Goal: Task Accomplishment & Management: Use online tool/utility

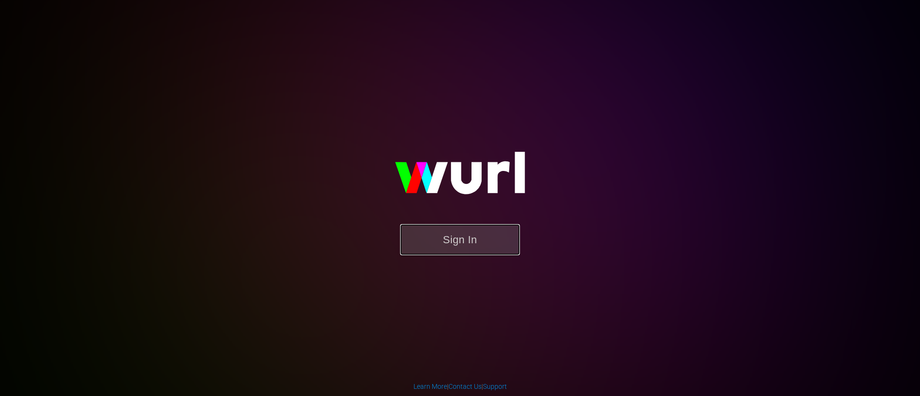
click at [466, 247] on button "Sign In" at bounding box center [460, 239] width 120 height 31
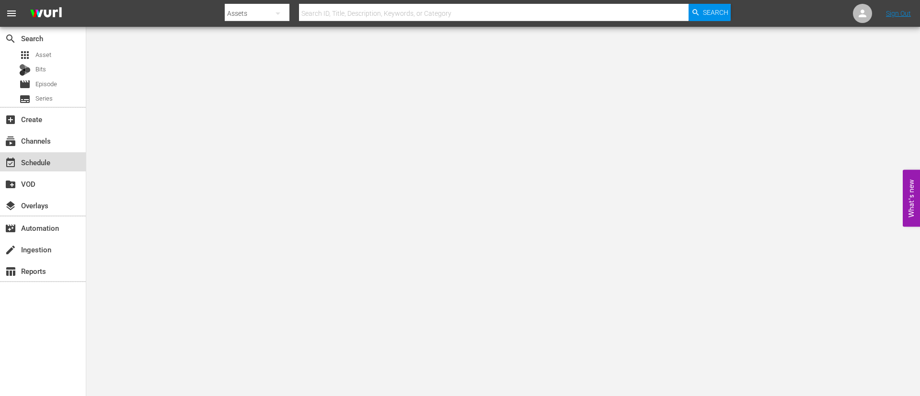
click at [41, 163] on div "event_available Schedule" at bounding box center [27, 161] width 54 height 9
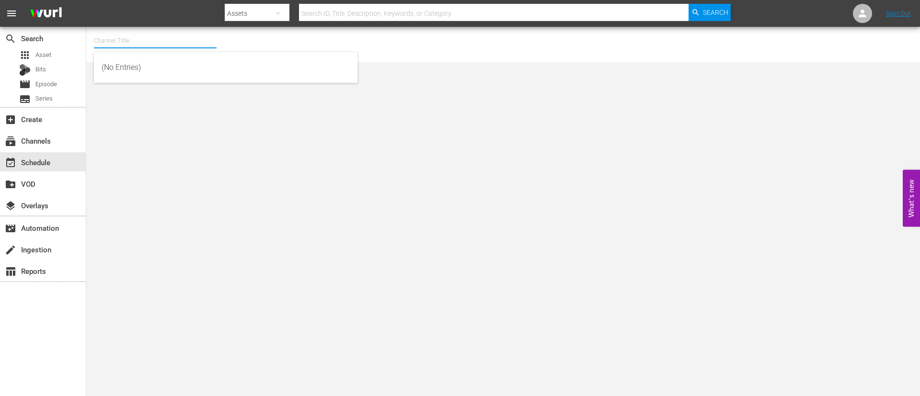
click at [118, 43] on input "text" at bounding box center [155, 40] width 123 height 23
type input "Game show central"
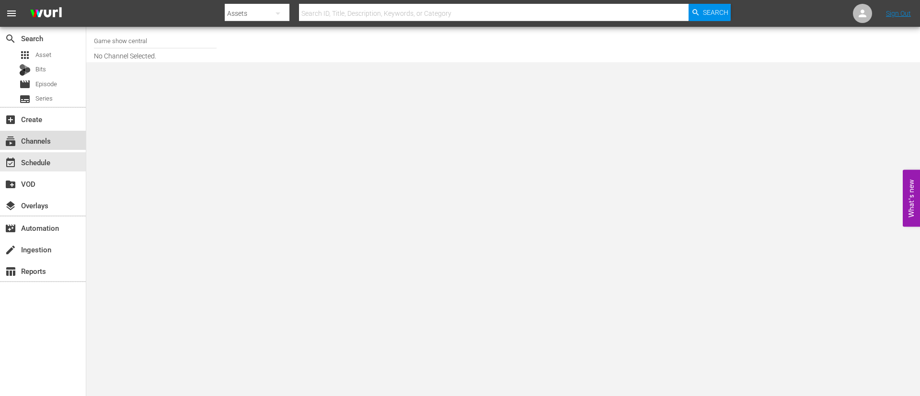
click at [44, 139] on div "subscriptions Channels" at bounding box center [27, 139] width 54 height 9
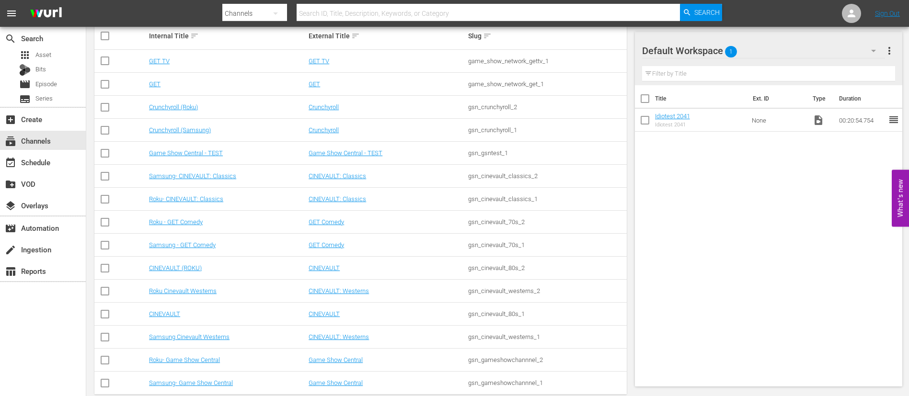
scroll to position [184, 0]
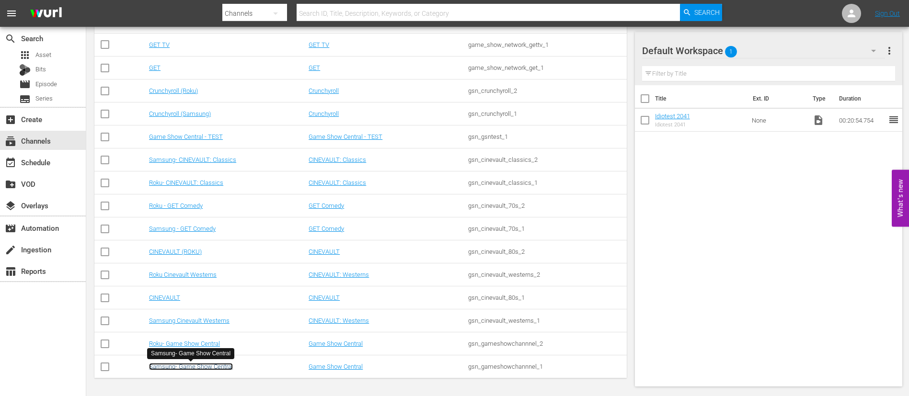
click at [196, 367] on link "Samsung- Game Show Central" at bounding box center [191, 366] width 84 height 7
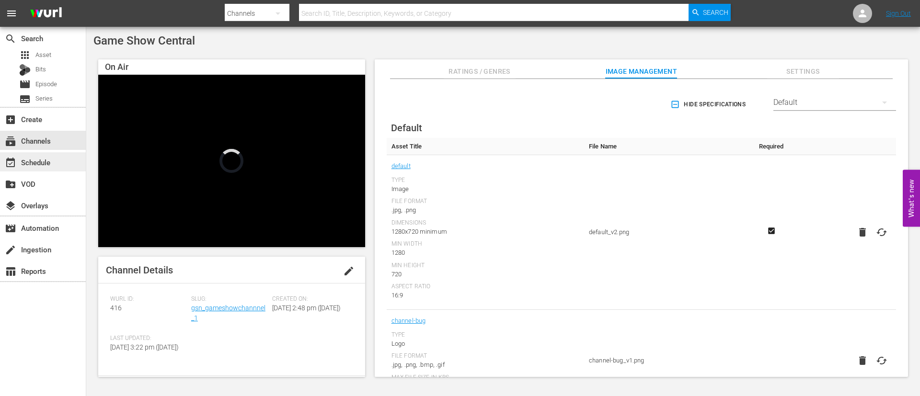
click at [30, 165] on div "event_available Schedule" at bounding box center [27, 161] width 54 height 9
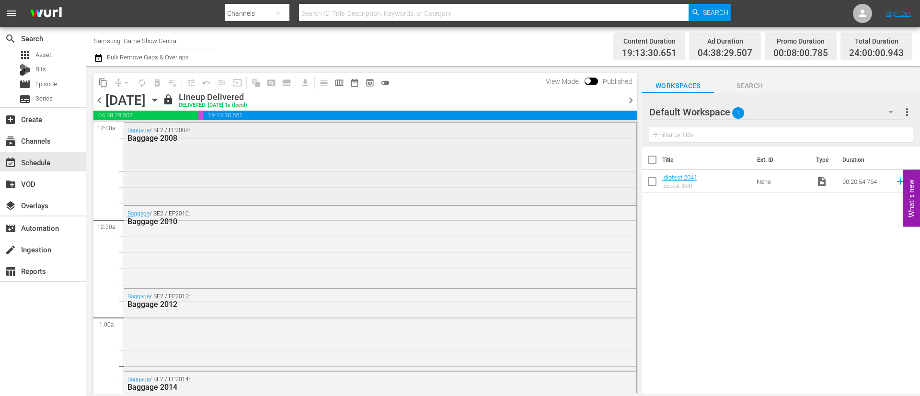
click at [397, 165] on div "Baggage / SE2 / EP2008: Baggage 2008" at bounding box center [380, 163] width 512 height 81
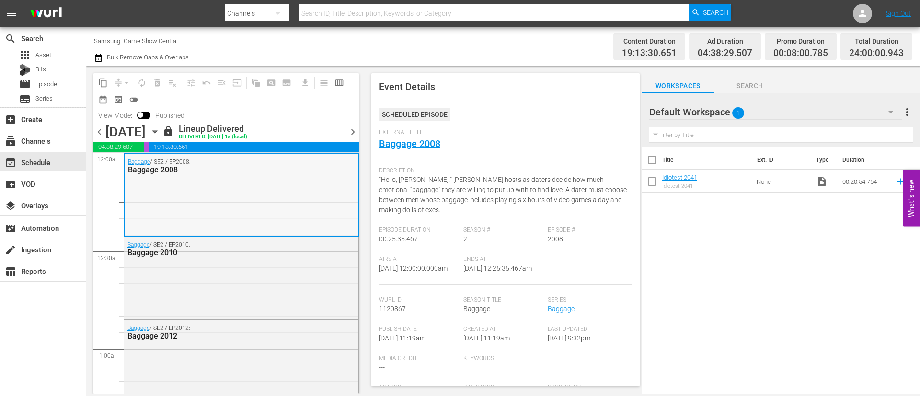
click at [252, 184] on div "Baggage / SE2 / EP2008: Baggage 2008" at bounding box center [241, 194] width 233 height 81
click at [252, 188] on div "Baggage / SE2 / EP2008: Baggage 2008" at bounding box center [241, 194] width 233 height 81
click at [196, 196] on div "Baggage / SE2 / EP2008: Baggage 2008" at bounding box center [241, 194] width 233 height 81
click at [236, 208] on div "Select Event" at bounding box center [234, 206] width 76 height 13
click at [300, 210] on div "Baggage 2008" at bounding box center [311, 210] width 76 height 13
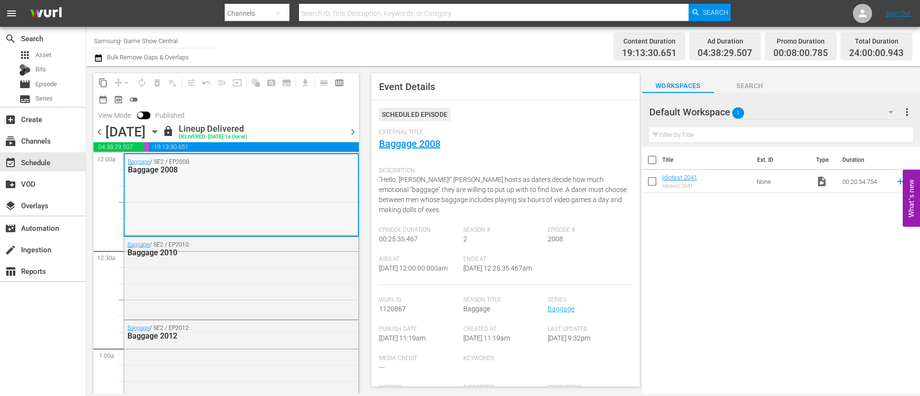
click at [187, 188] on div "Baggage / SE2 / EP2008: Baggage 2008" at bounding box center [241, 194] width 233 height 81
click at [351, 134] on span "chevron_right" at bounding box center [353, 132] width 12 height 12
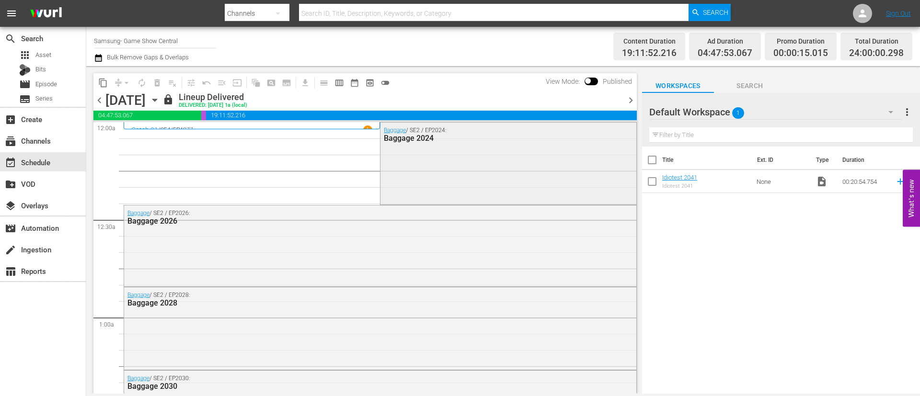
click at [457, 162] on div "Baggage / SE2 / EP2024: Baggage 2024" at bounding box center [508, 163] width 255 height 80
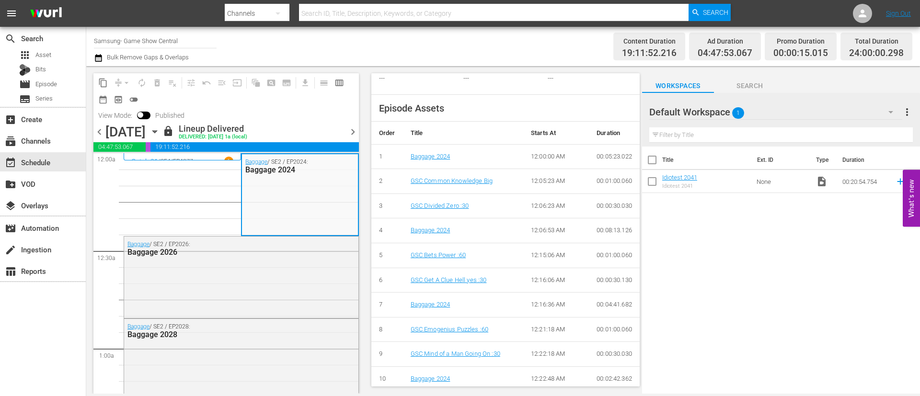
scroll to position [334, 0]
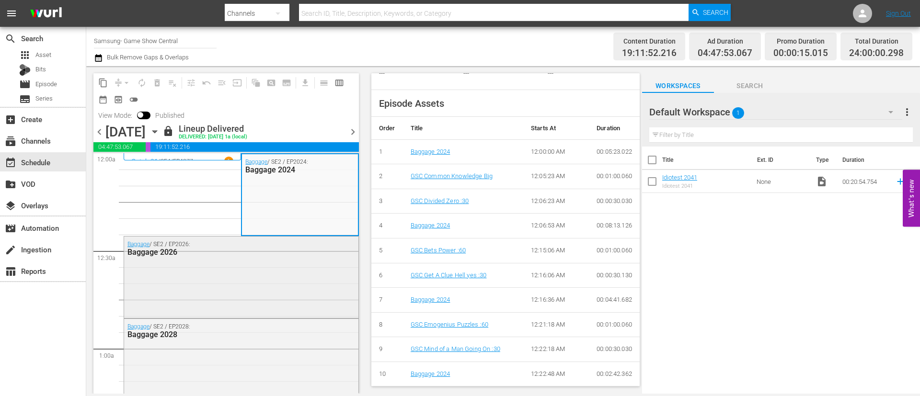
click at [272, 261] on div "Baggage / SE2 / EP2026: Baggage 2026" at bounding box center [241, 277] width 234 height 80
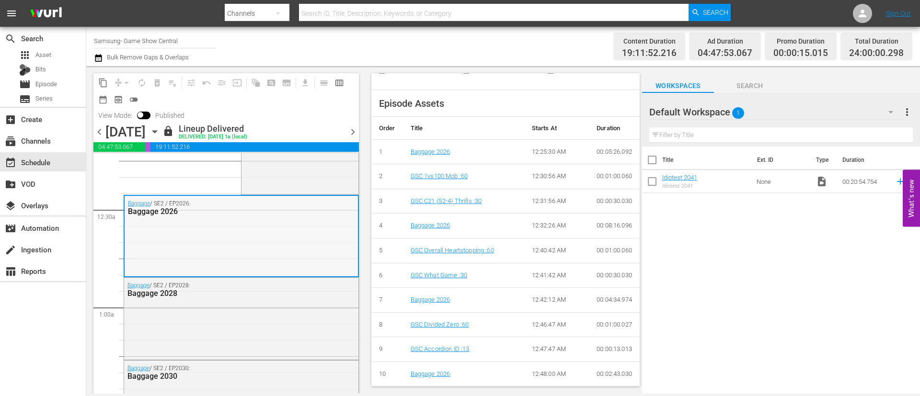
scroll to position [72, 0]
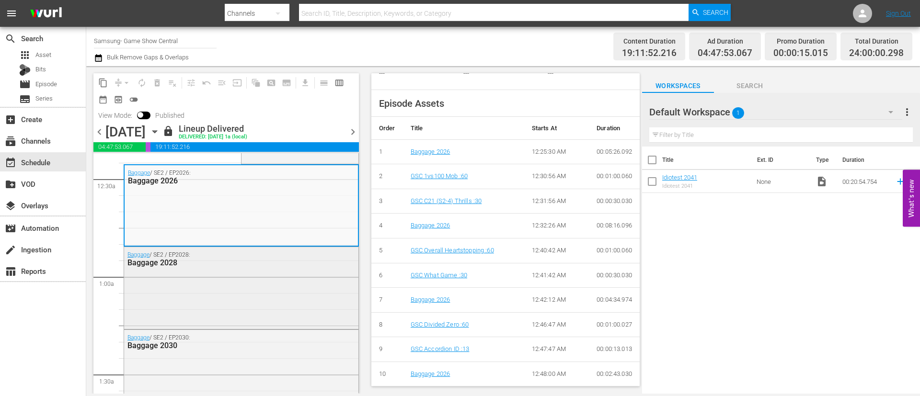
click at [245, 266] on div "Baggage 2028" at bounding box center [217, 262] width 181 height 9
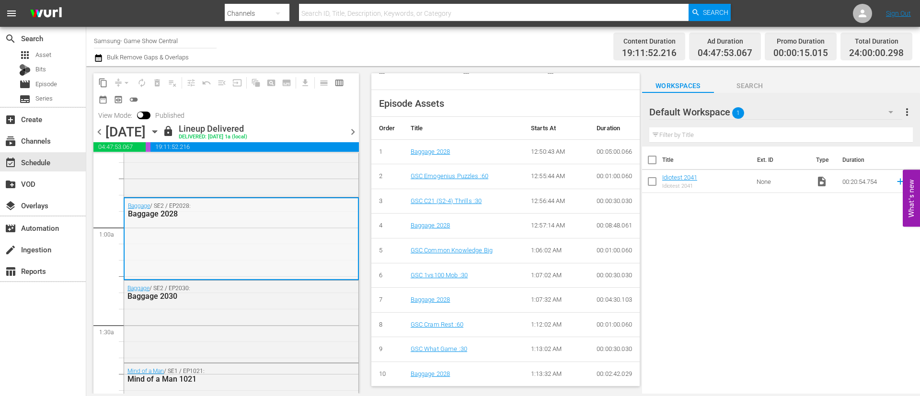
scroll to position [144, 0]
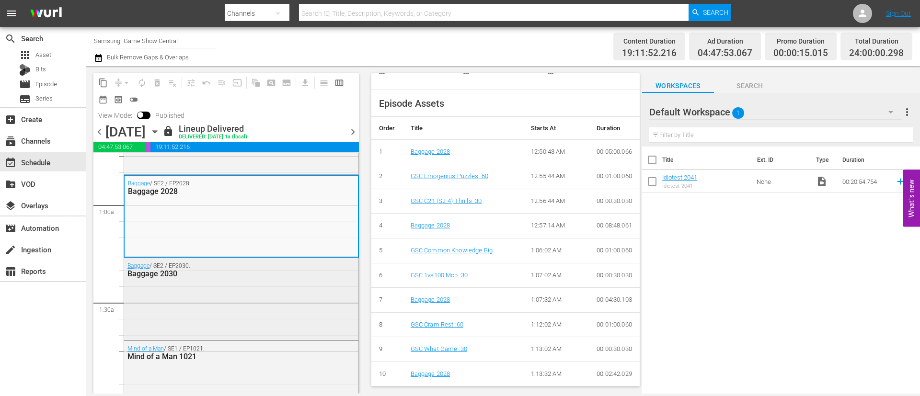
click at [243, 275] on div "Baggage 2030" at bounding box center [217, 273] width 181 height 9
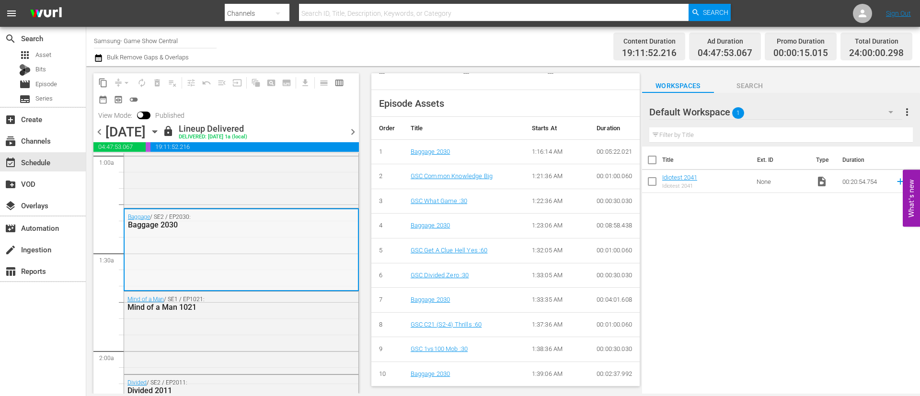
scroll to position [216, 0]
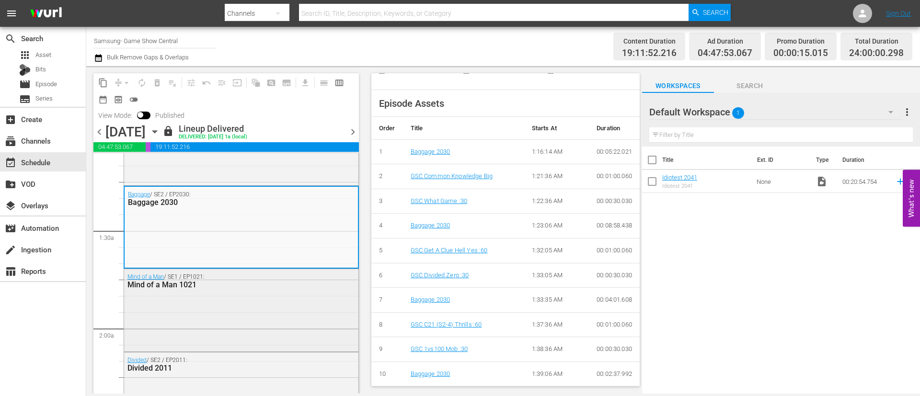
click at [252, 293] on div "Mind of a Man / SE1 / EP1021: Mind of a Man 1021" at bounding box center [241, 309] width 234 height 80
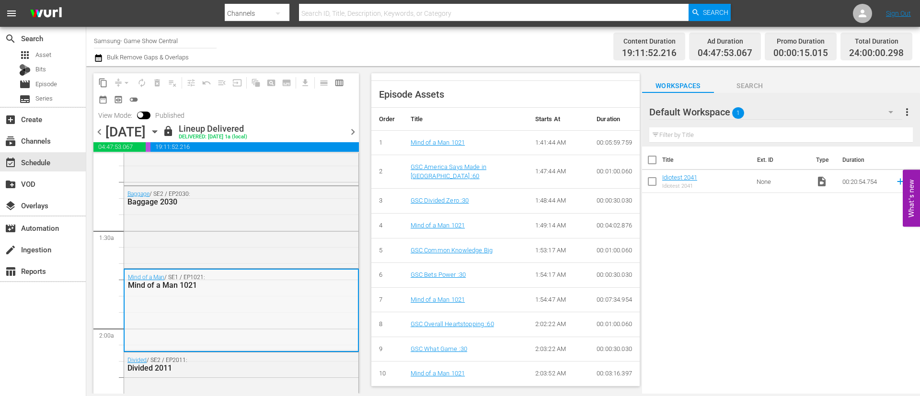
scroll to position [288, 0]
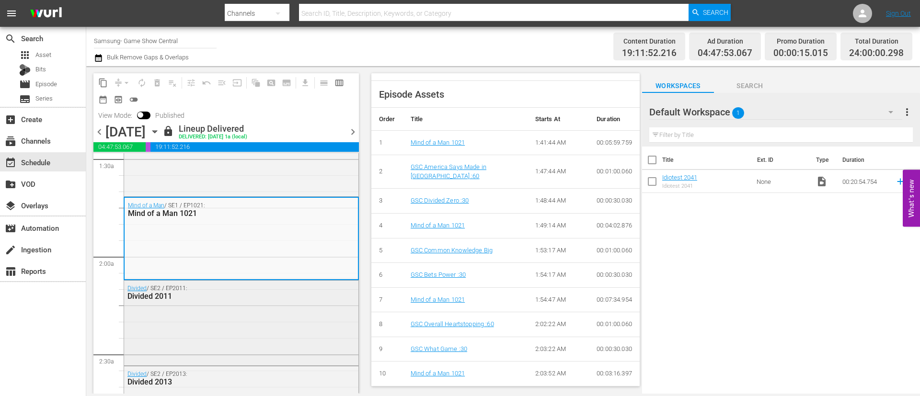
click at [223, 305] on div "Divided / SE2 / EP2011: Divided 2011" at bounding box center [241, 322] width 234 height 83
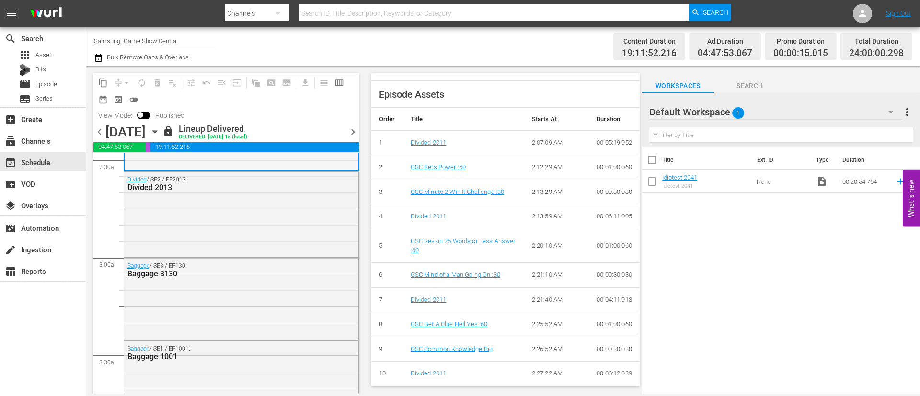
scroll to position [503, 0]
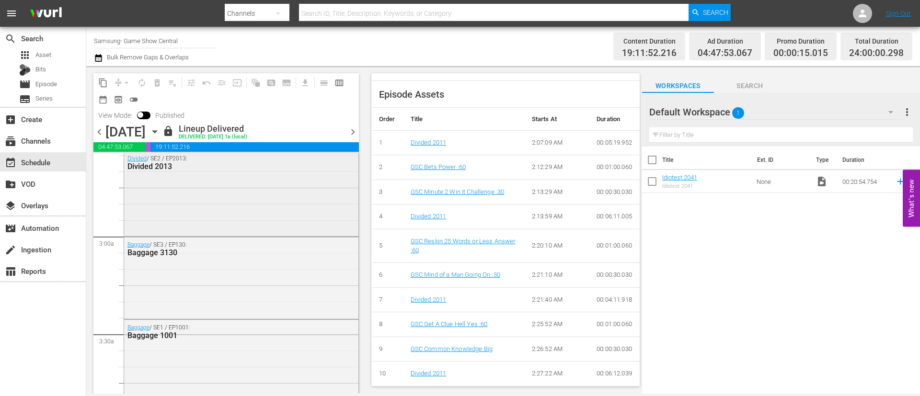
click at [238, 212] on div "Divided / SE2 / EP2013: Divided 2013" at bounding box center [241, 192] width 234 height 83
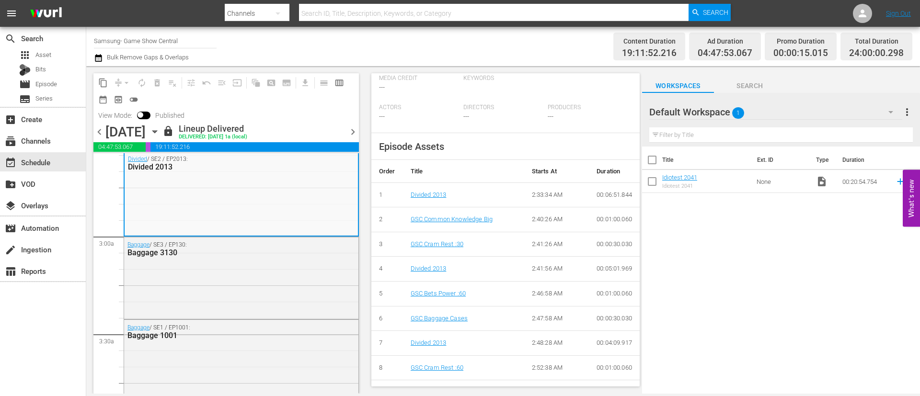
scroll to position [359, 0]
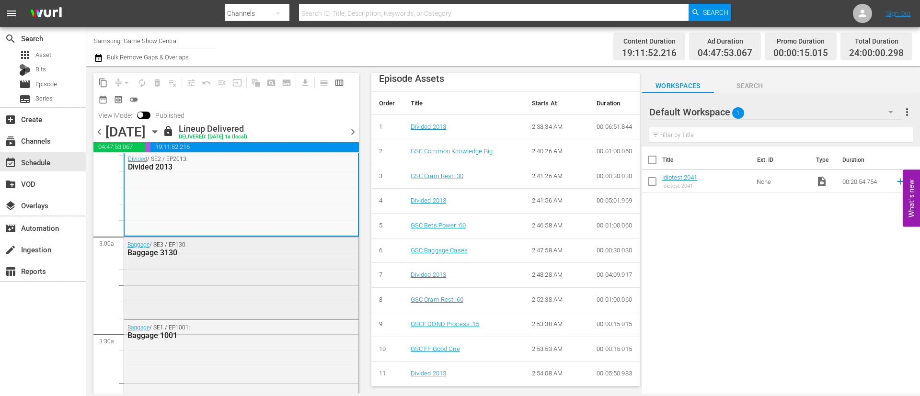
click at [232, 269] on div "Baggage / SE3 / EP130: Baggage 3130" at bounding box center [241, 277] width 234 height 80
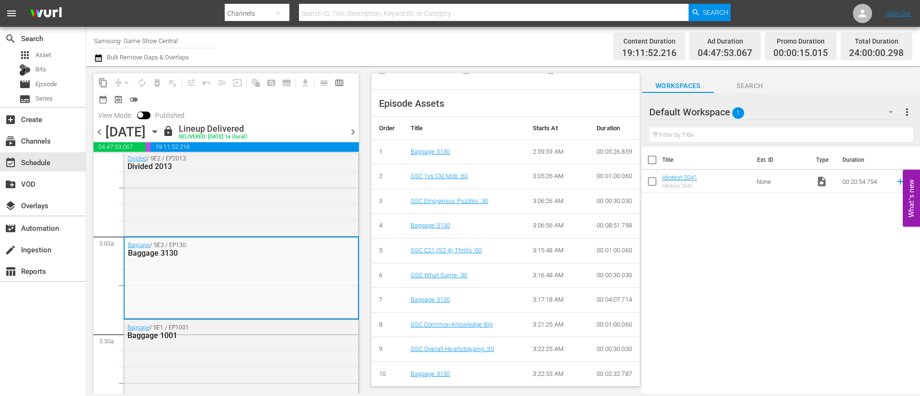
scroll to position [334, 0]
click at [262, 334] on div "Baggage 1001" at bounding box center [217, 335] width 181 height 9
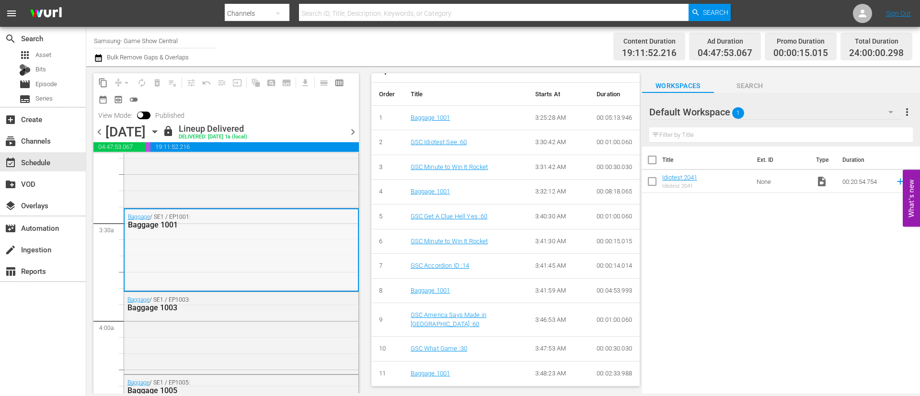
scroll to position [719, 0]
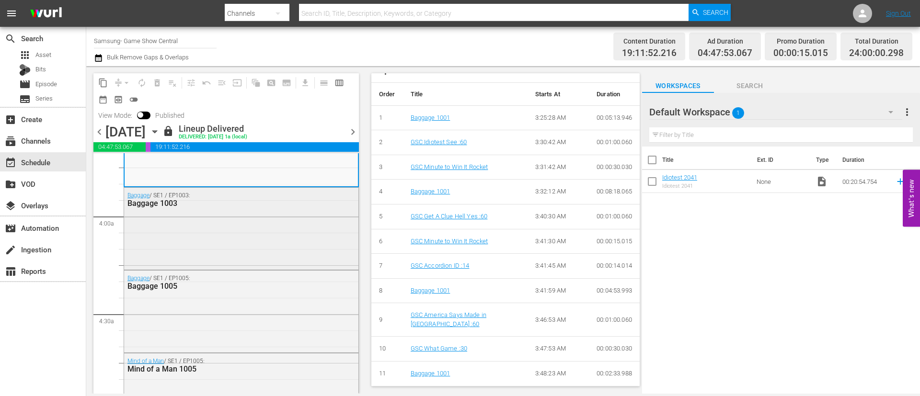
click at [249, 237] on div "Baggage / SE1 / EP1003: Baggage 1003" at bounding box center [241, 228] width 234 height 80
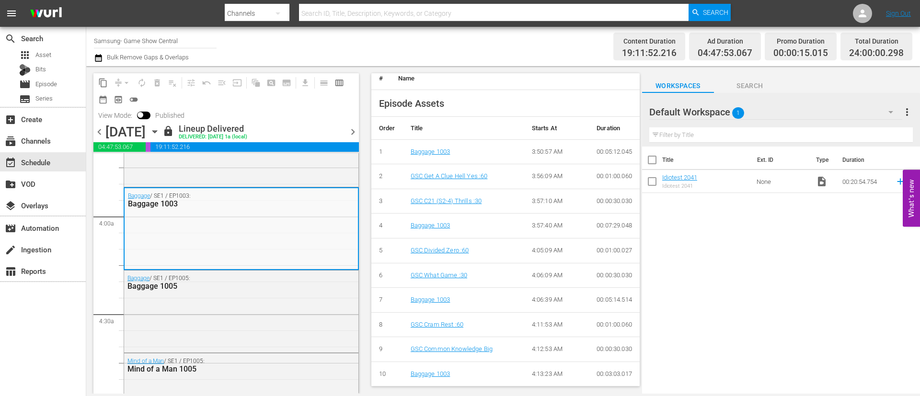
scroll to position [334, 0]
click at [243, 301] on div "Baggage / SE1 / EP1005: Baggage 1005" at bounding box center [241, 311] width 234 height 80
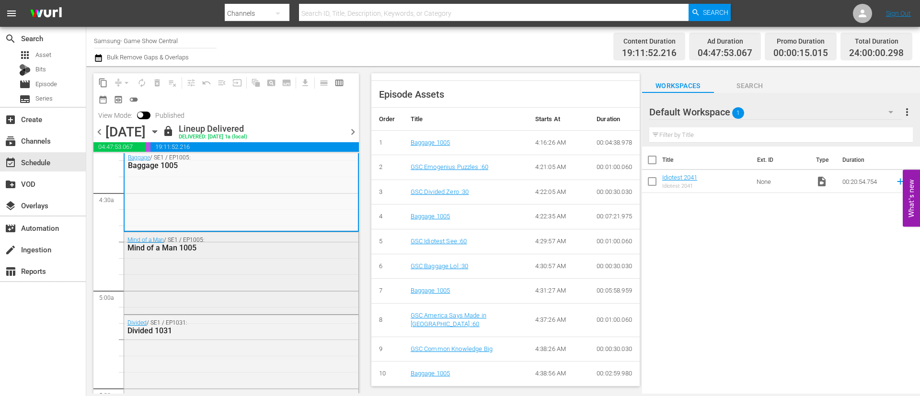
scroll to position [863, 0]
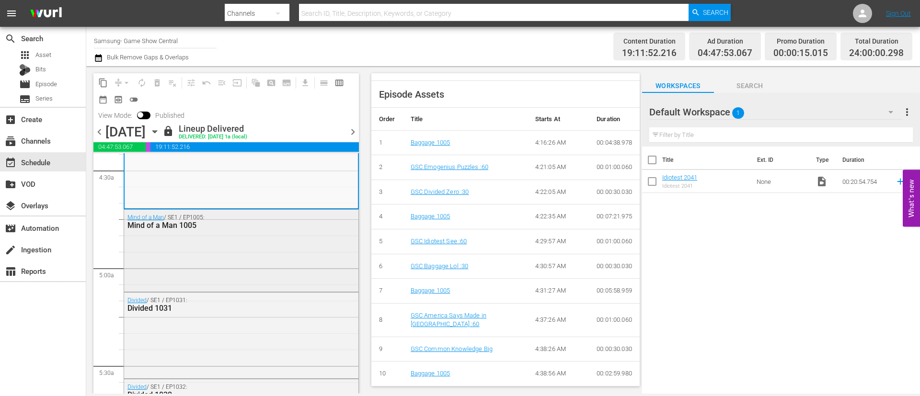
click at [260, 271] on div "Mind of a Man / SE1 / EP1005: Mind of a Man 1005" at bounding box center [241, 250] width 234 height 80
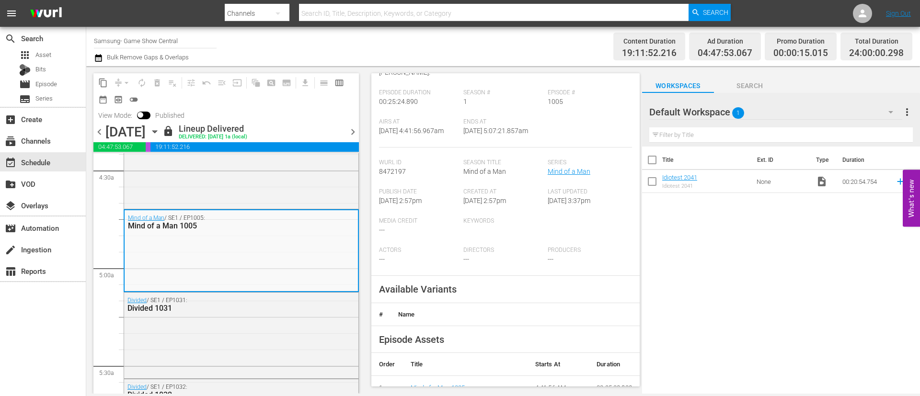
scroll to position [342, 0]
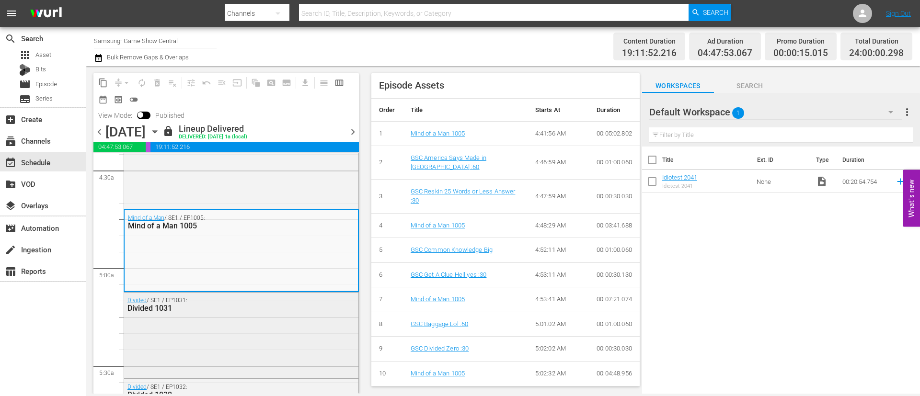
click at [224, 322] on div "Divided / SE1 / EP1031: Divided 1031" at bounding box center [241, 335] width 234 height 84
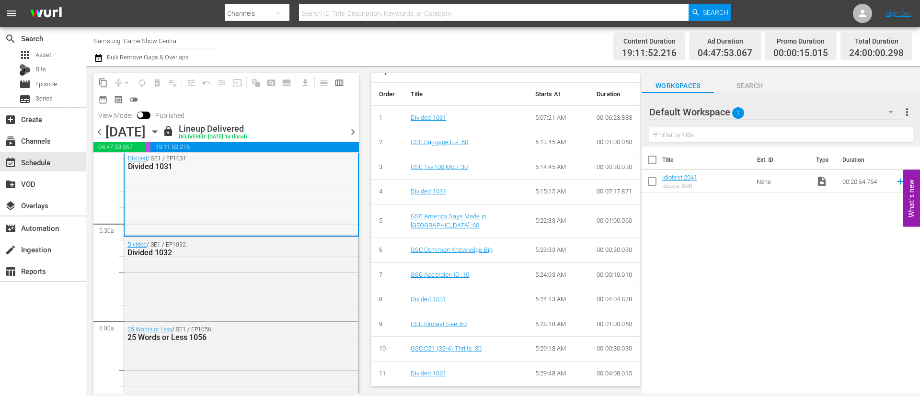
scroll to position [1006, 0]
click at [242, 287] on div "Divided / SE1 / EP1032: Divided 1032" at bounding box center [241, 277] width 234 height 82
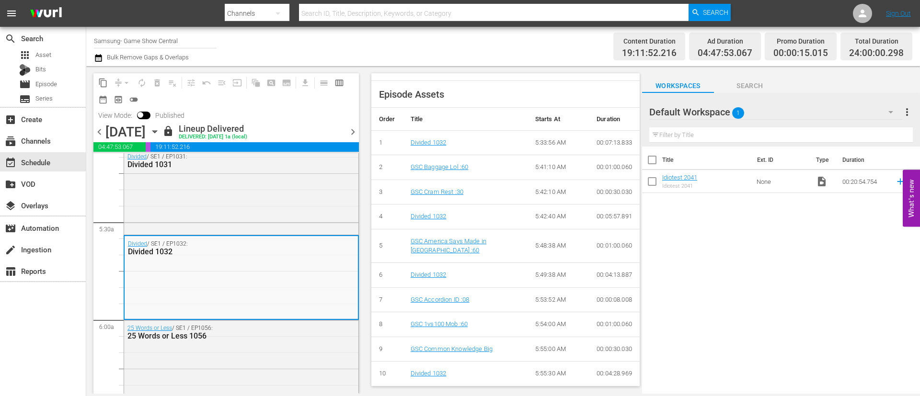
scroll to position [343, 0]
click at [234, 341] on div "25 Words or Less / SE1 / EP1056: 25 Words or Less 1056" at bounding box center [241, 332] width 234 height 23
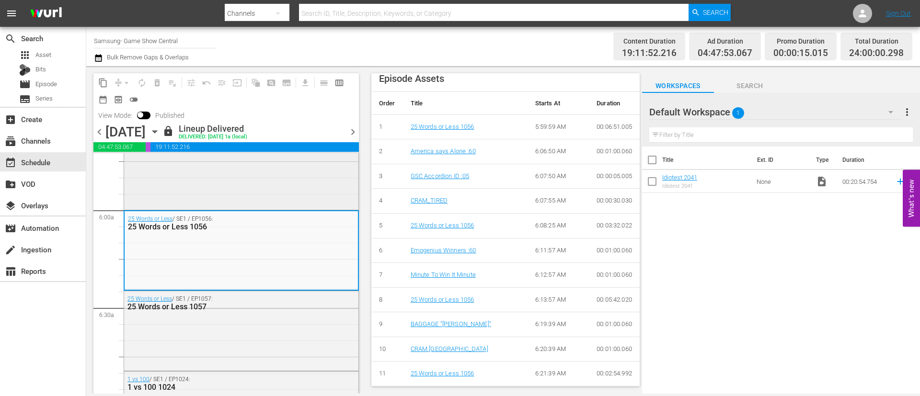
scroll to position [1150, 0]
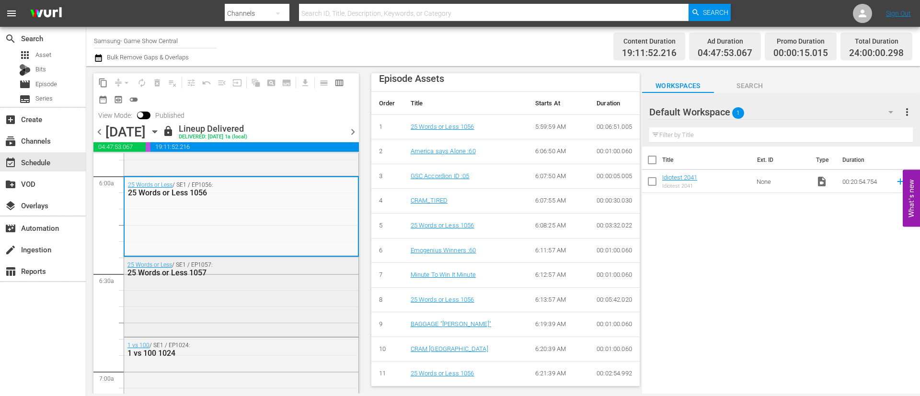
click at [201, 302] on div "25 Words or Less / SE1 / EP1057: 25 Words or Less 1057" at bounding box center [241, 296] width 234 height 78
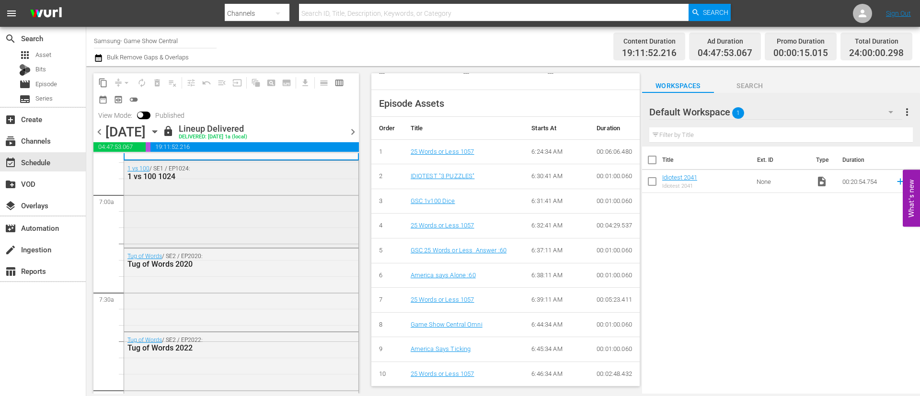
scroll to position [1294, 0]
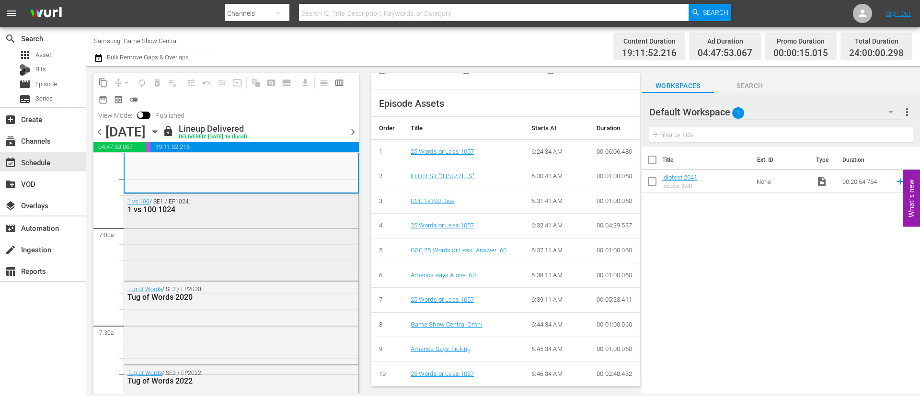
click at [252, 252] on div "1 vs 100 / SE1 / EP1024: 1 vs 100 1024" at bounding box center [241, 236] width 234 height 85
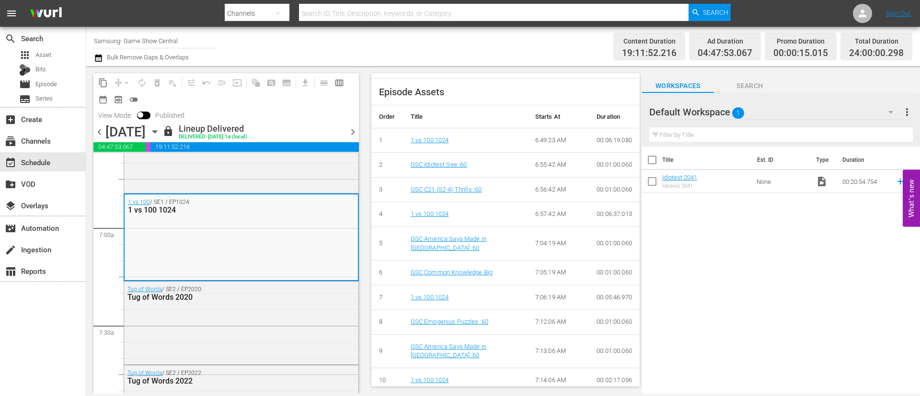
scroll to position [342, 0]
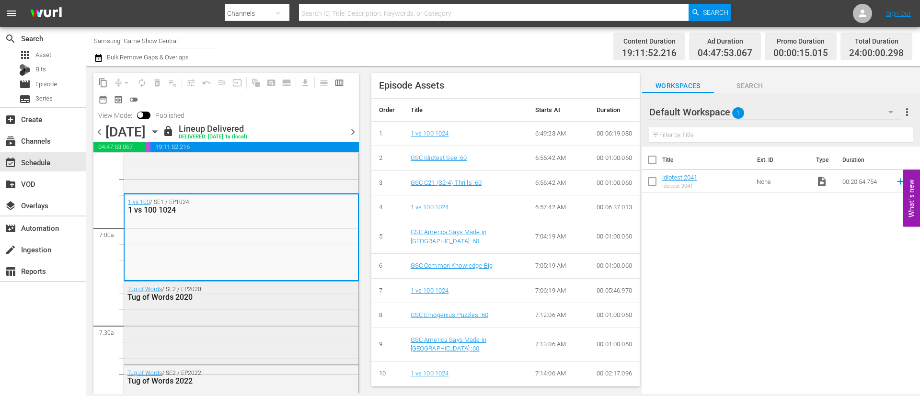
click at [230, 332] on div "Tug of Words / SE2 / EP2020: Tug of Words 2020" at bounding box center [241, 322] width 234 height 81
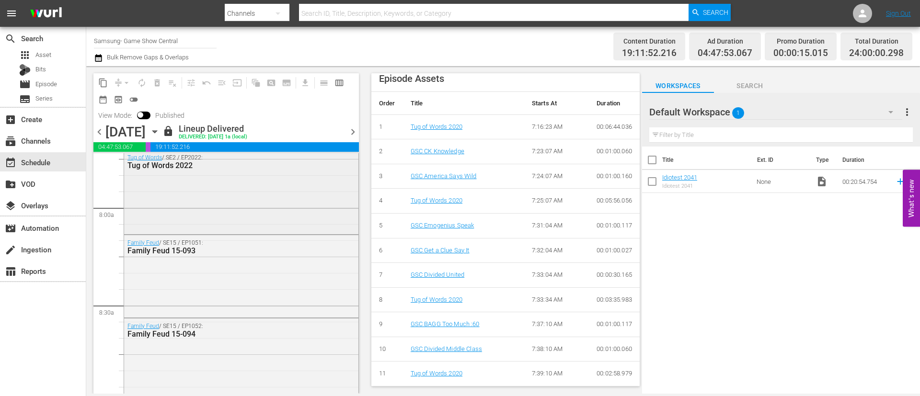
scroll to position [1438, 0]
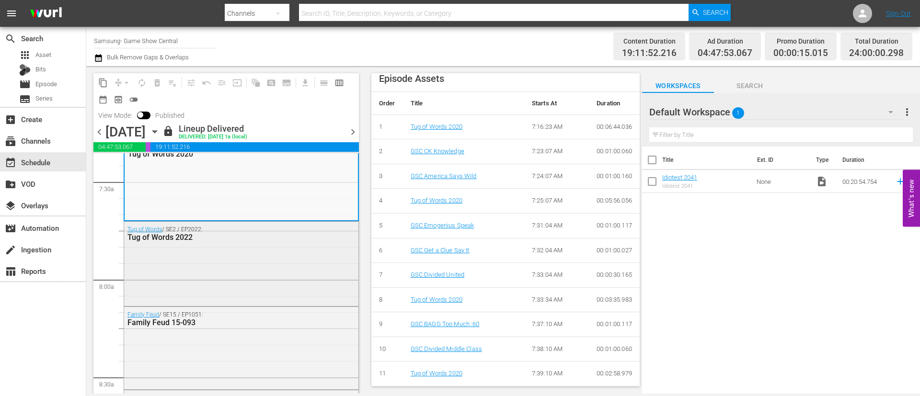
click at [246, 288] on div "Tug of Words / SE2 / EP2022: Tug of Words 2022" at bounding box center [241, 263] width 234 height 82
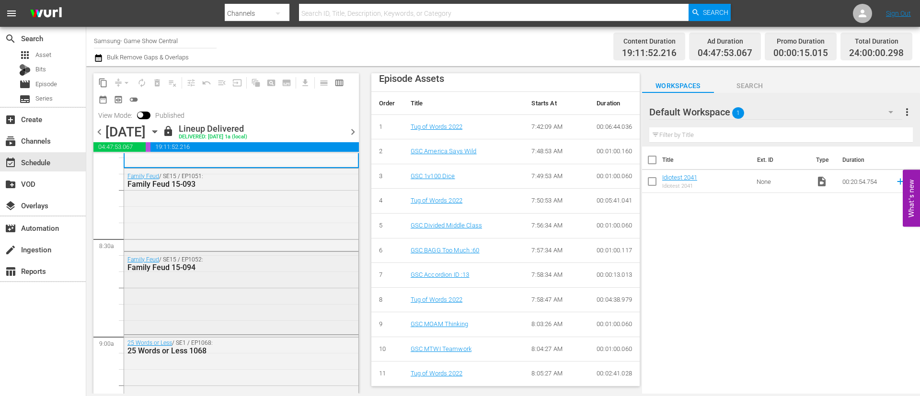
scroll to position [1581, 0]
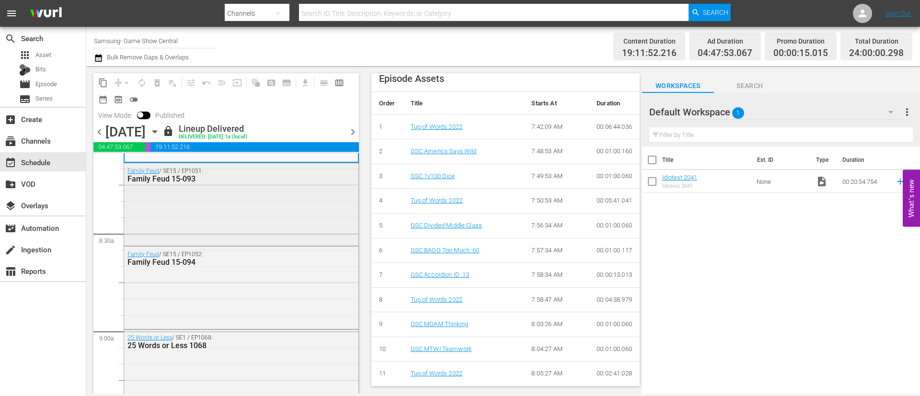
click at [254, 216] on div "Family Feud / SE15 / EP1051: Family Feud 15-093" at bounding box center [241, 203] width 234 height 81
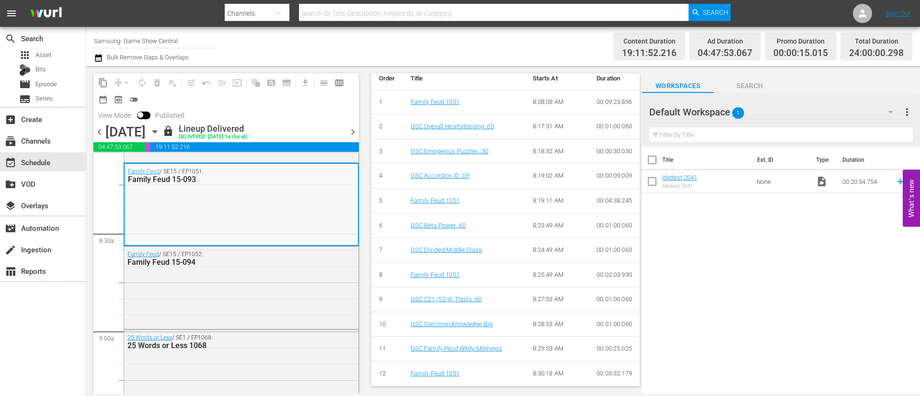
scroll to position [374, 0]
click at [242, 293] on div "Family Feud / SE15 / EP1052: Family Feud 15-094" at bounding box center [241, 287] width 234 height 81
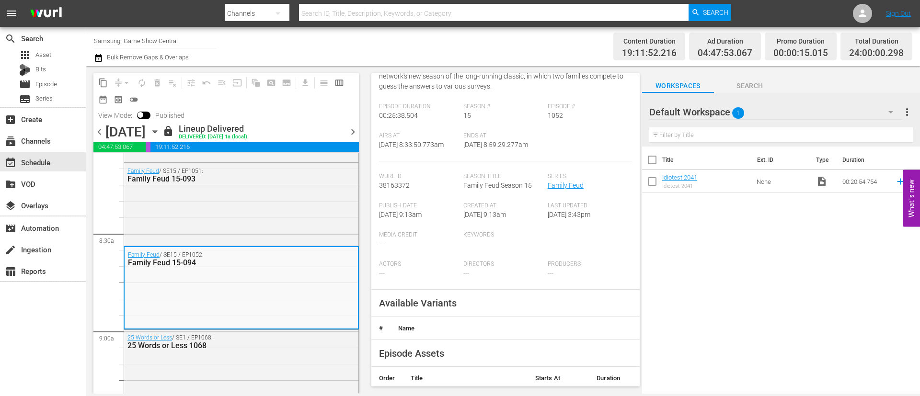
scroll to position [333, 0]
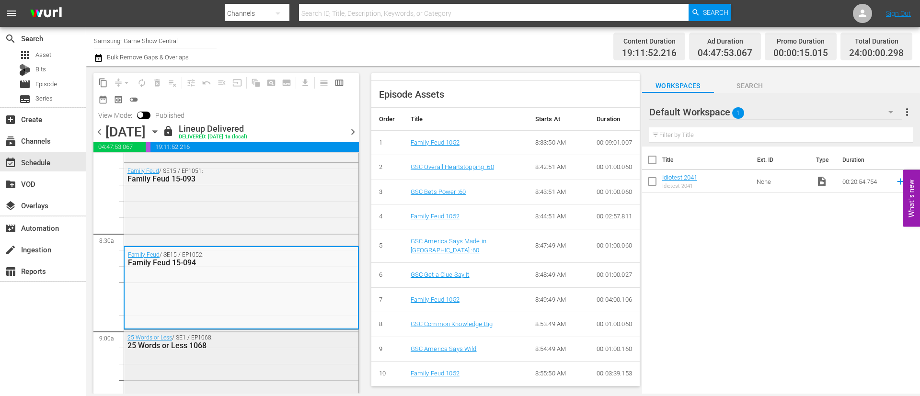
click at [251, 344] on div "25 Words or Less 1068" at bounding box center [217, 345] width 181 height 9
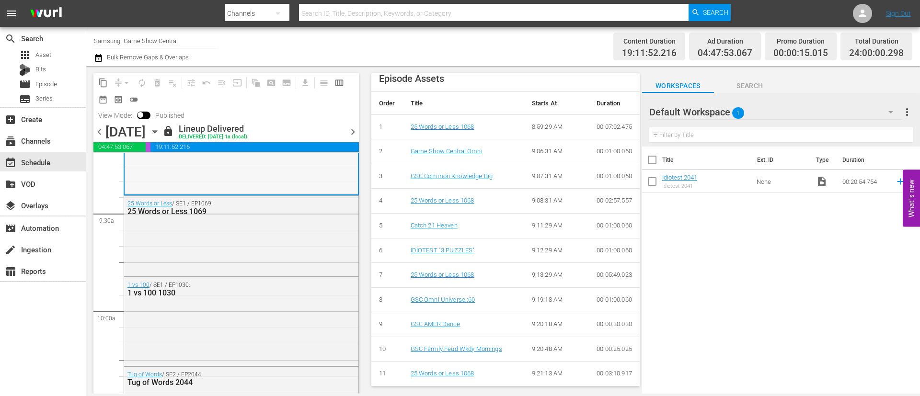
scroll to position [1725, 0]
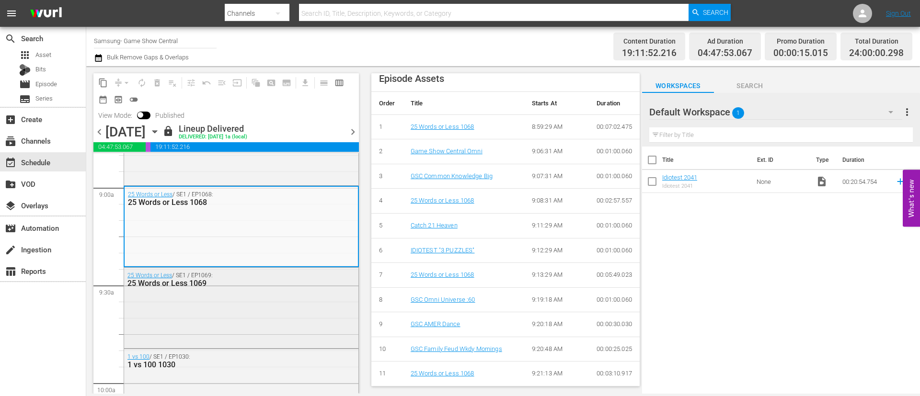
click at [253, 296] on div "25 Words or Less / SE1 / EP1069: 25 Words or Less 1069" at bounding box center [241, 307] width 234 height 79
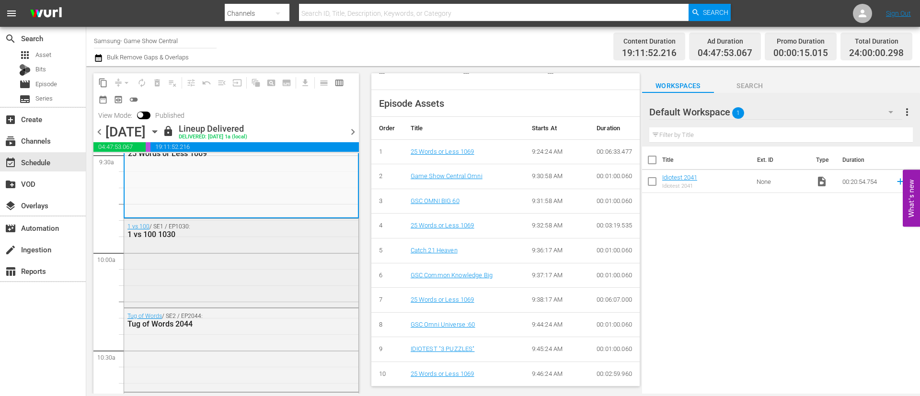
scroll to position [1869, 0]
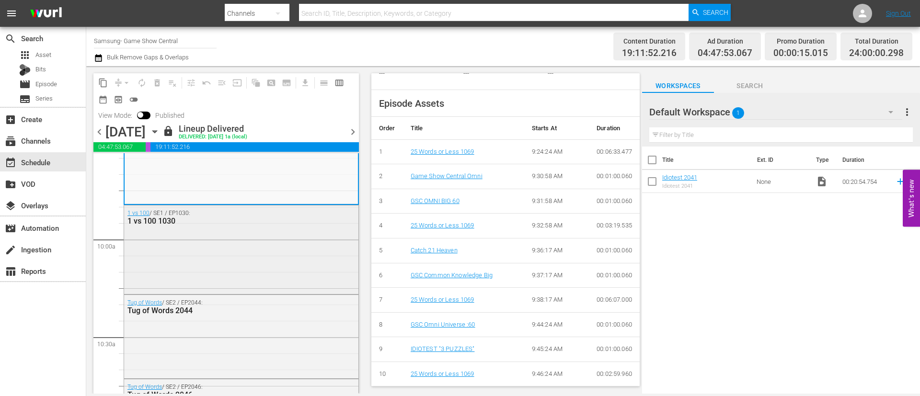
click at [227, 238] on div "1 vs 100 / SE1 / EP1030: 1 vs 100 1030" at bounding box center [241, 249] width 234 height 87
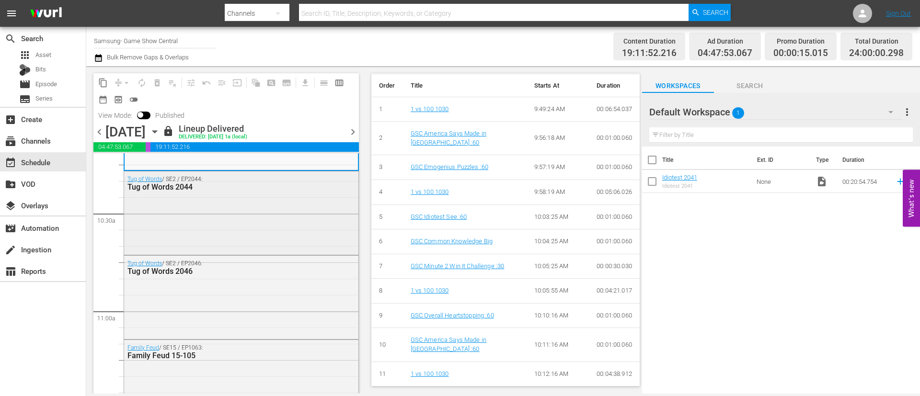
scroll to position [2013, 0]
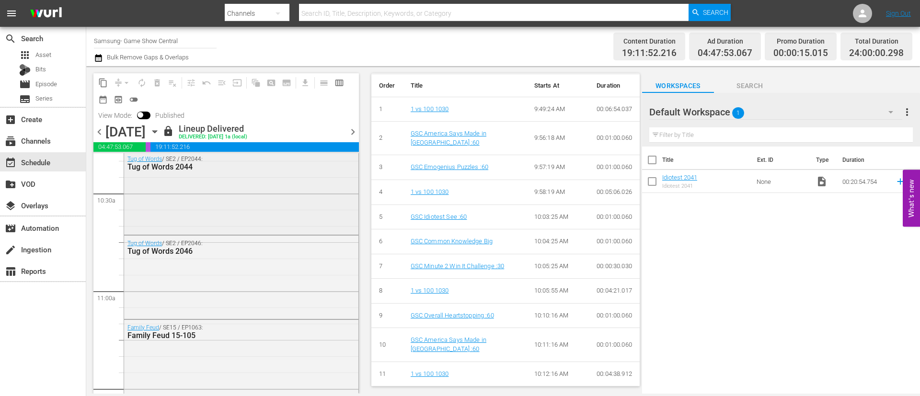
click at [271, 216] on div "Tug of Words / SE2 / EP2044: Tug of Words 2044" at bounding box center [241, 191] width 234 height 81
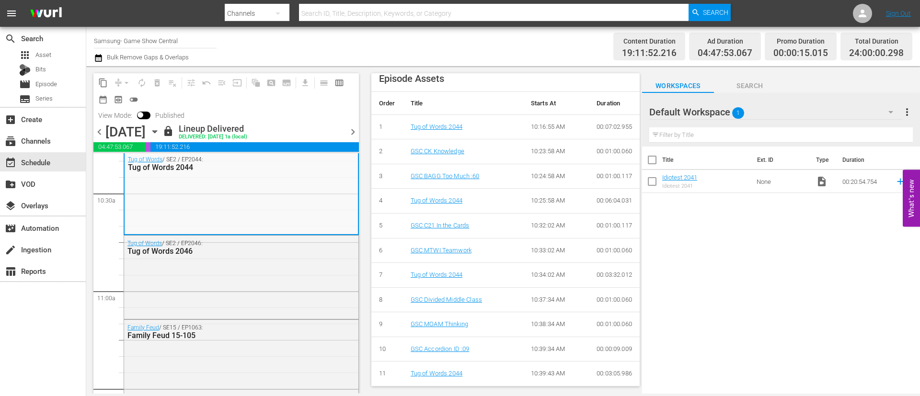
scroll to position [339, 0]
click at [264, 277] on div "Tug of Words / SE2 / EP2046: Tug of Words 2046" at bounding box center [241, 276] width 234 height 81
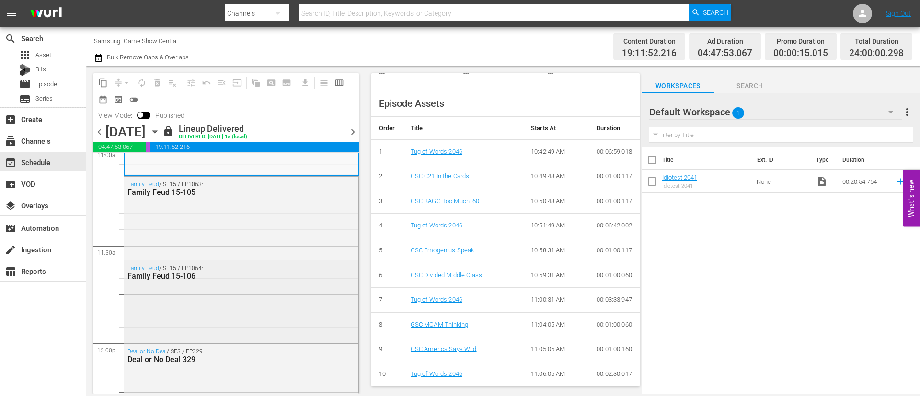
scroll to position [2157, 0]
click at [253, 225] on div "Family Feud / SE15 / EP1063: Family Feud 15-105" at bounding box center [241, 216] width 234 height 81
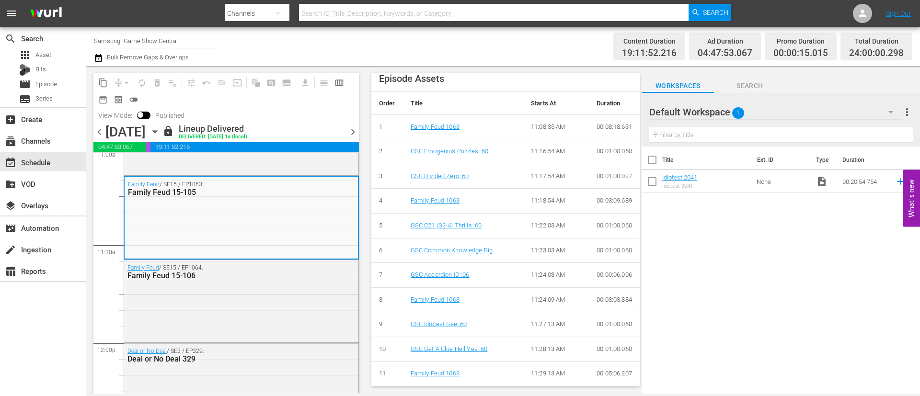
scroll to position [349, 0]
click at [277, 301] on div "Family Feud / SE15 / EP1064: Family Feud 15-106" at bounding box center [241, 300] width 234 height 81
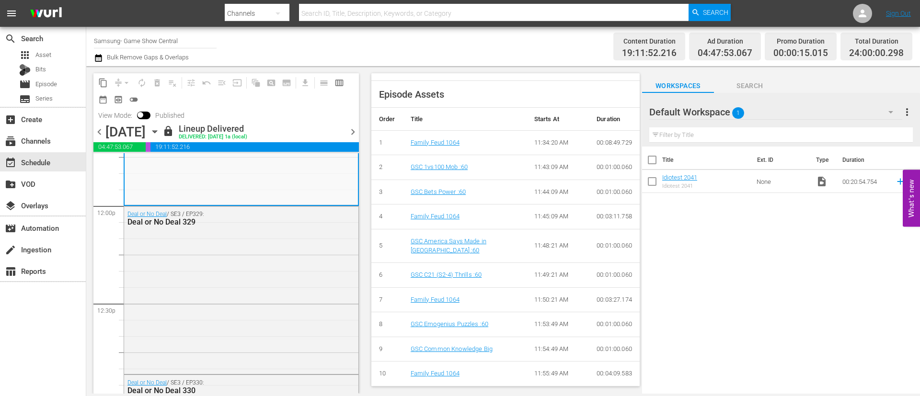
scroll to position [2300, 0]
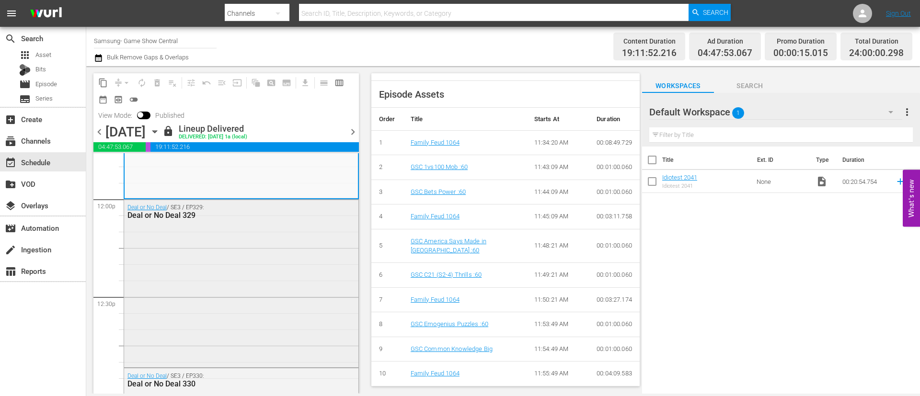
click at [242, 257] on div "Deal or No Deal / SE3 / EP329: Deal or No Deal 329" at bounding box center [241, 283] width 234 height 166
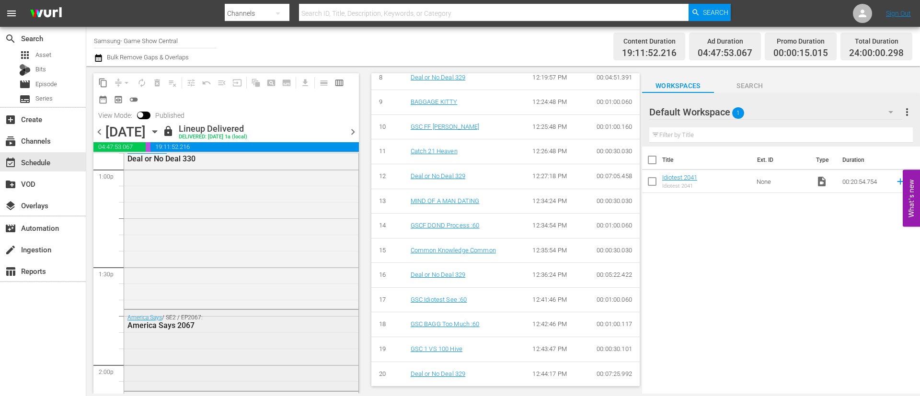
scroll to position [2444, 0]
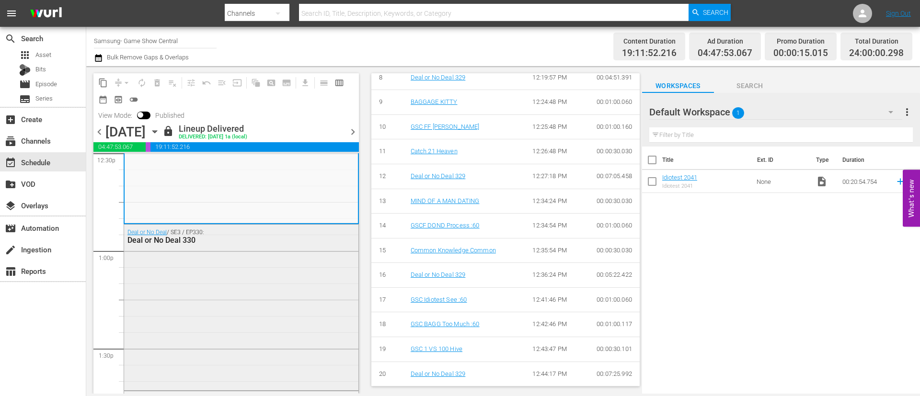
click at [249, 255] on div "Deal or No Deal / SE3 / EP330: Deal or No Deal 330" at bounding box center [241, 307] width 234 height 164
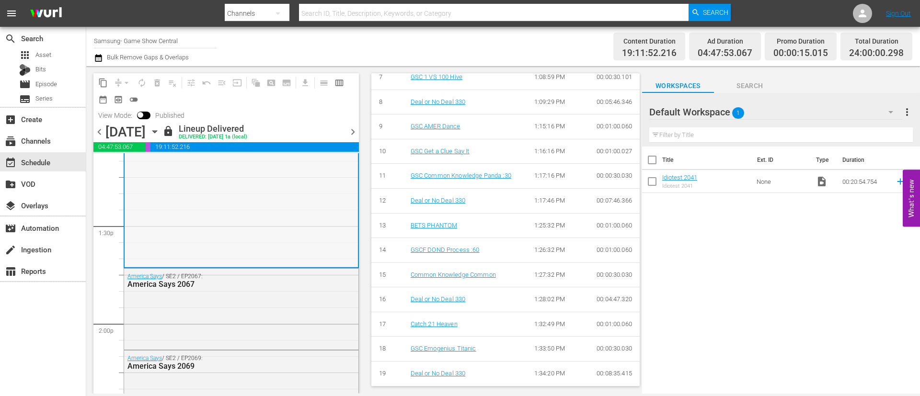
scroll to position [2588, 0]
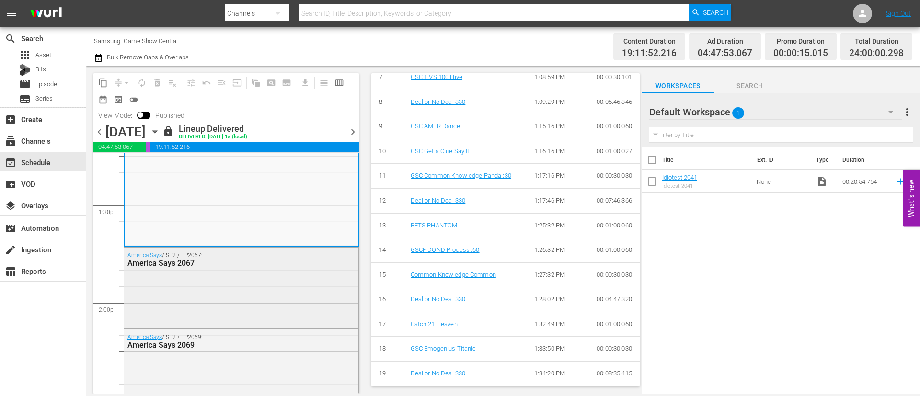
click at [244, 277] on div "America Says / SE2 / EP2067: America Says 2067" at bounding box center [241, 287] width 234 height 79
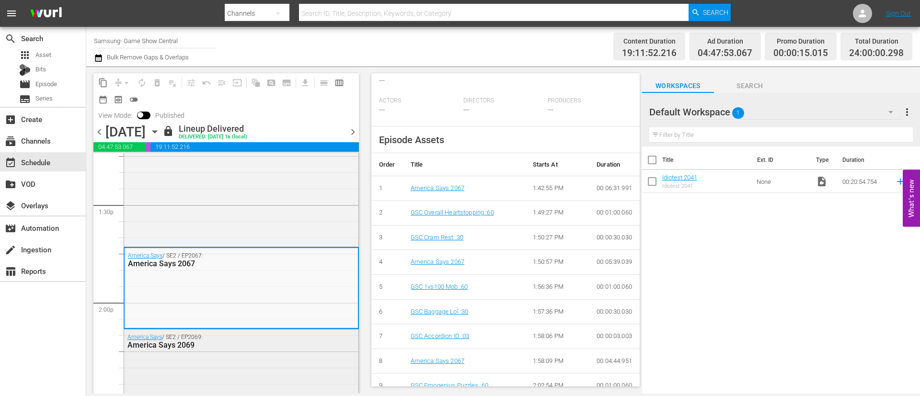
scroll to position [2660, 0]
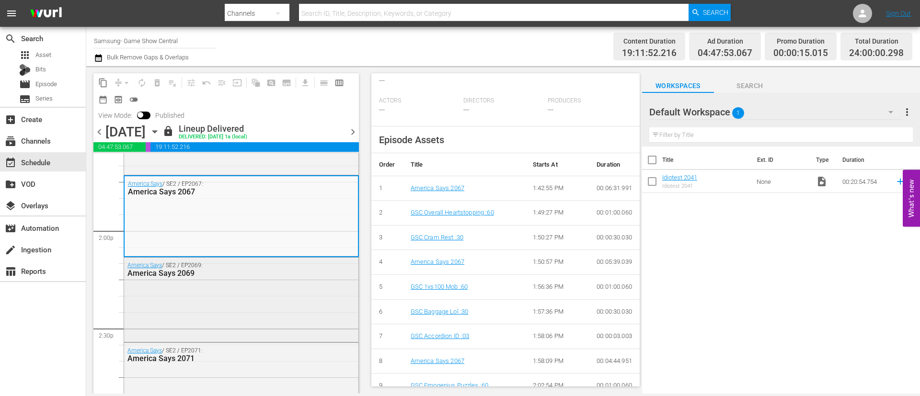
click at [239, 282] on div "America Says / SE2 / EP2069: America Says 2069" at bounding box center [241, 299] width 234 height 82
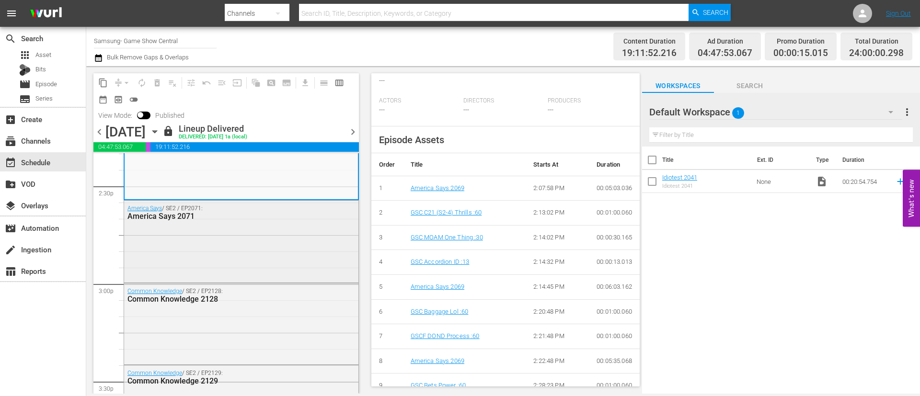
scroll to position [2732, 0]
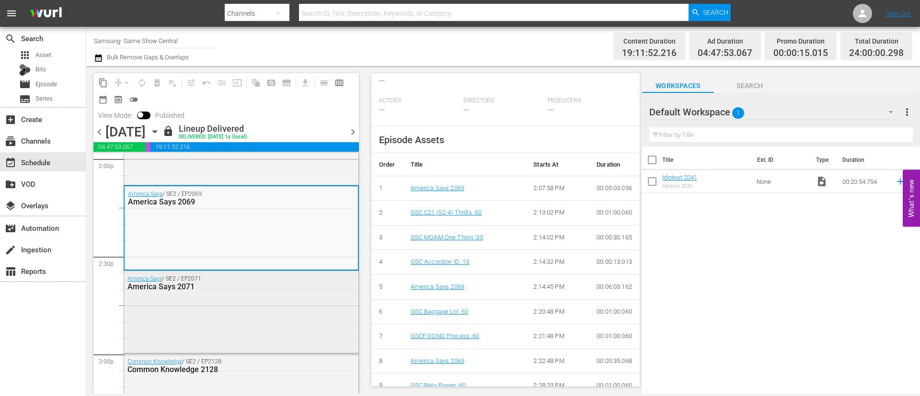
click at [229, 290] on div "America Says 2071" at bounding box center [217, 286] width 181 height 9
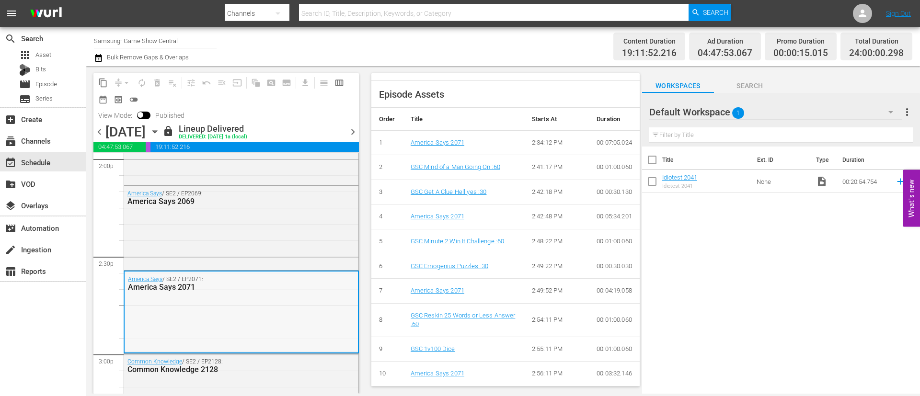
scroll to position [2804, 0]
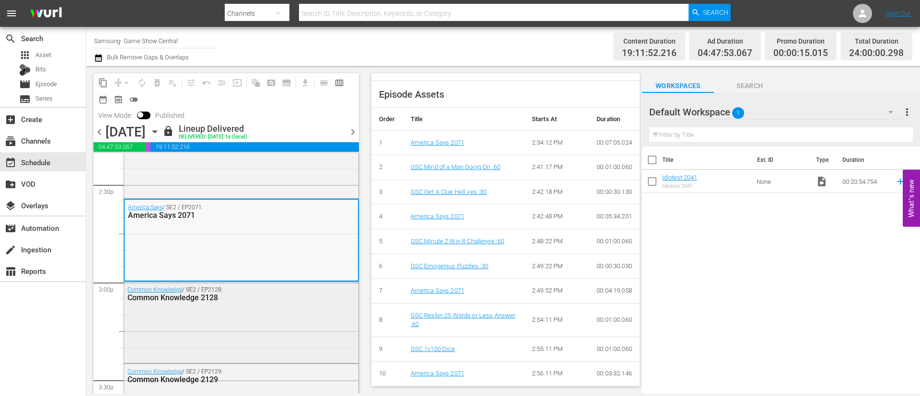
click at [259, 307] on div "Common Knowledge / SE2 / EP2128: Common Knowledge 2128" at bounding box center [241, 321] width 234 height 79
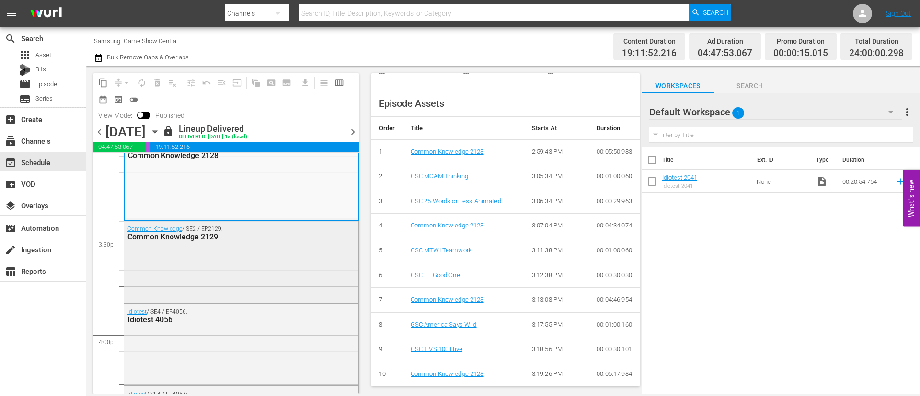
scroll to position [2947, 0]
click at [239, 250] on div "Common Knowledge / SE2 / EP2129: Common Knowledge 2129" at bounding box center [241, 260] width 234 height 80
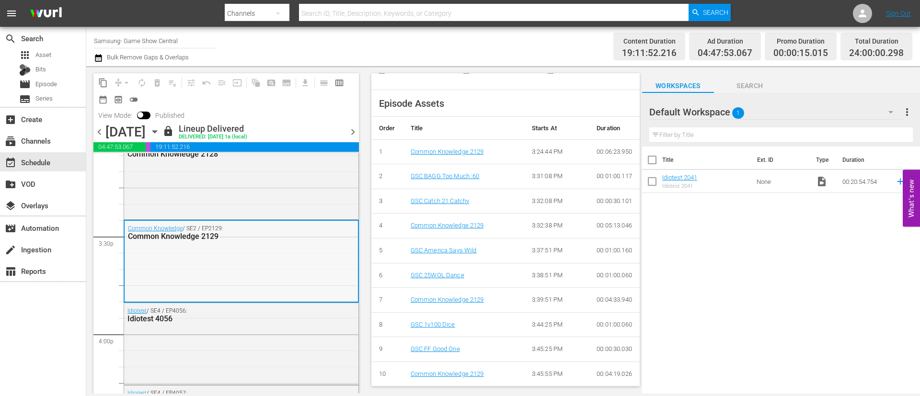
scroll to position [3019, 0]
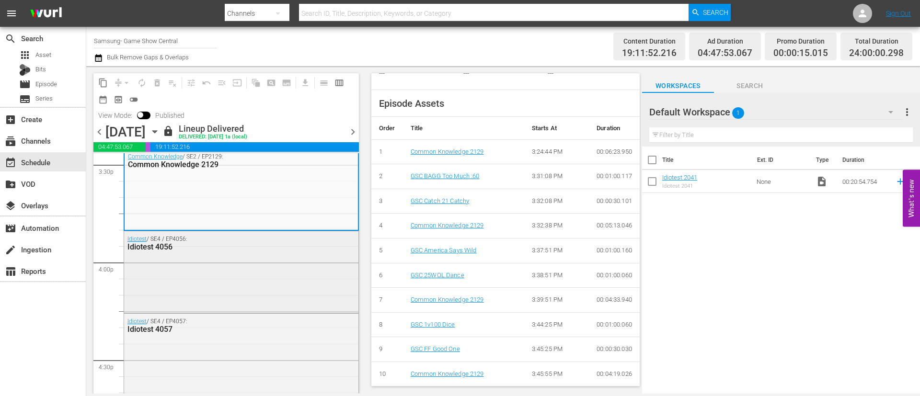
click at [200, 258] on div "Idiotest / SE4 / EP4056: Idiotest 4056" at bounding box center [241, 271] width 234 height 80
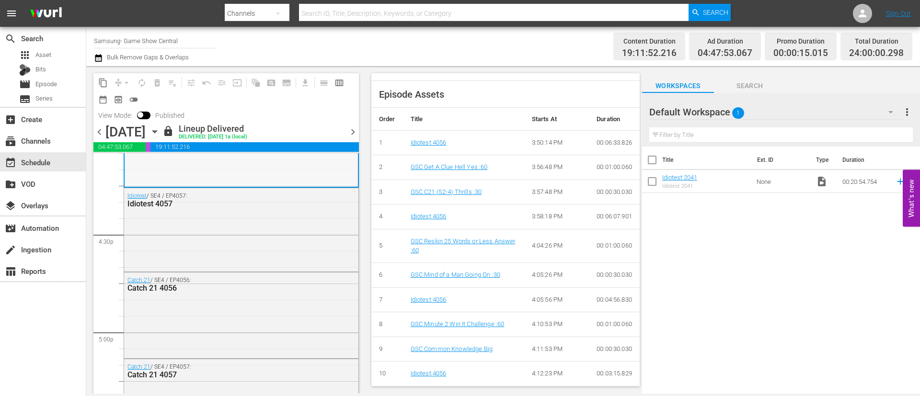
scroll to position [3163, 0]
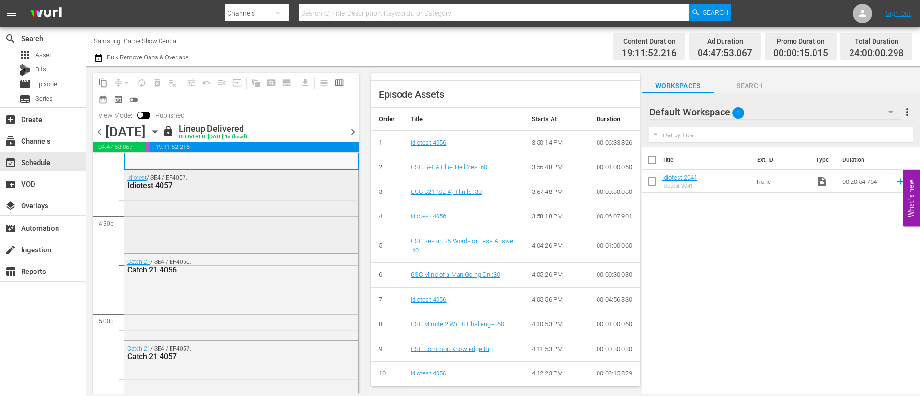
click at [227, 215] on div "Idiotest / SE4 / EP4057: Idiotest 4057" at bounding box center [241, 210] width 234 height 81
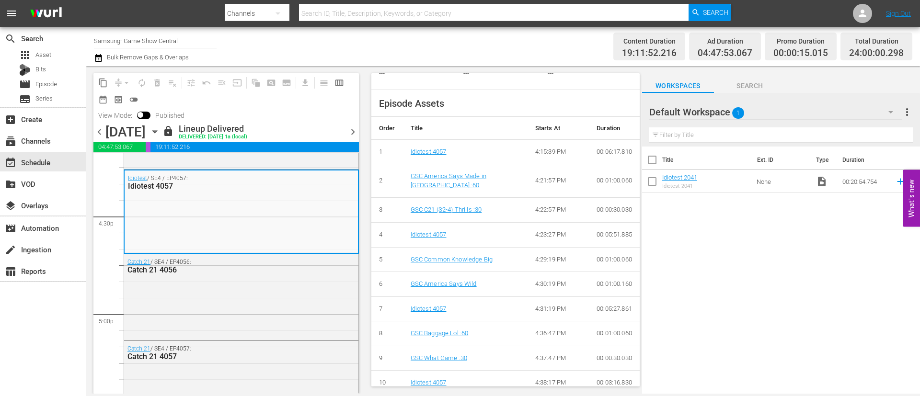
scroll to position [343, 0]
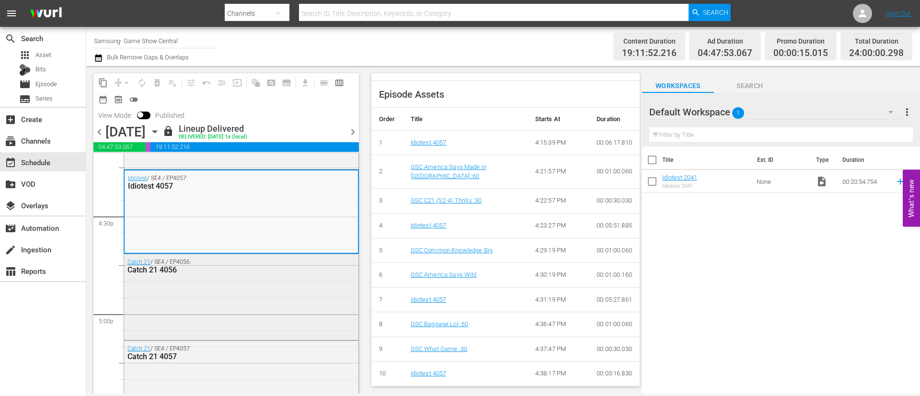
click at [209, 311] on div "Catch 21 / SE4 / EP4056: Catch 21 4056" at bounding box center [241, 295] width 234 height 83
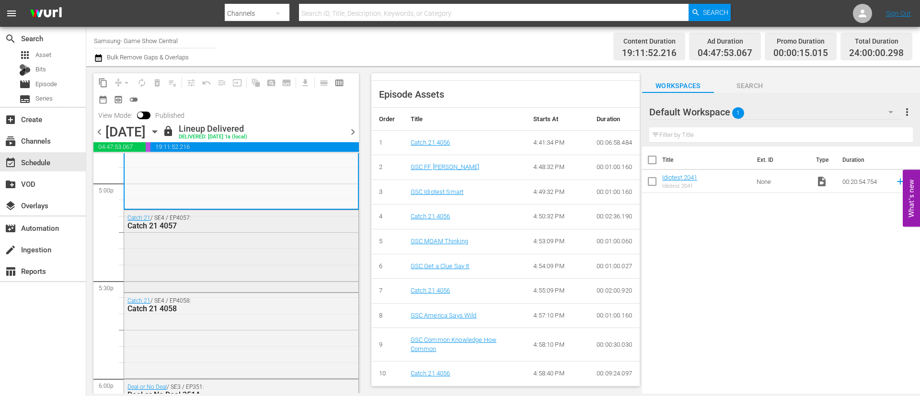
scroll to position [3307, 0]
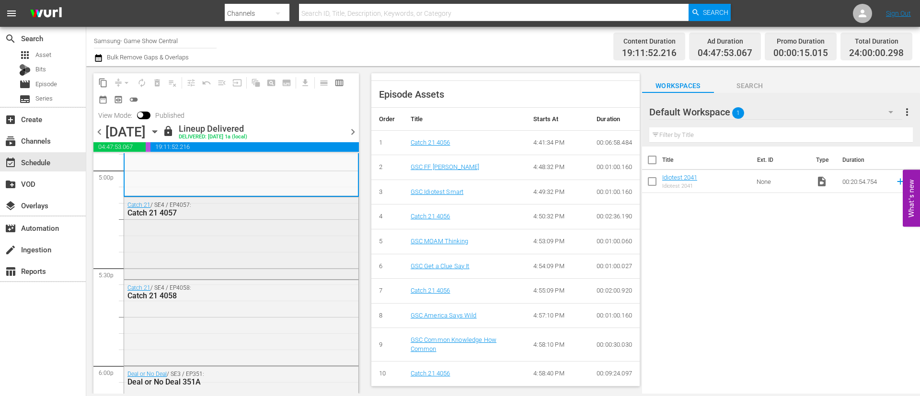
click at [226, 246] on div "Catch 21 / SE4 / EP4057: Catch 21 4057" at bounding box center [241, 237] width 234 height 80
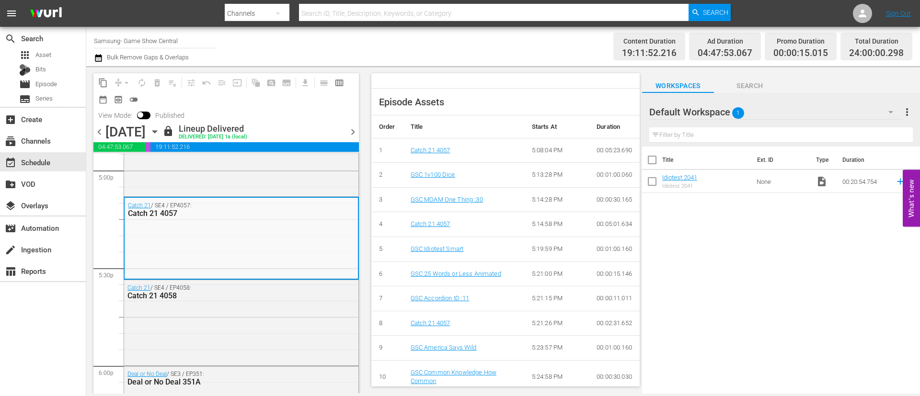
scroll to position [358, 0]
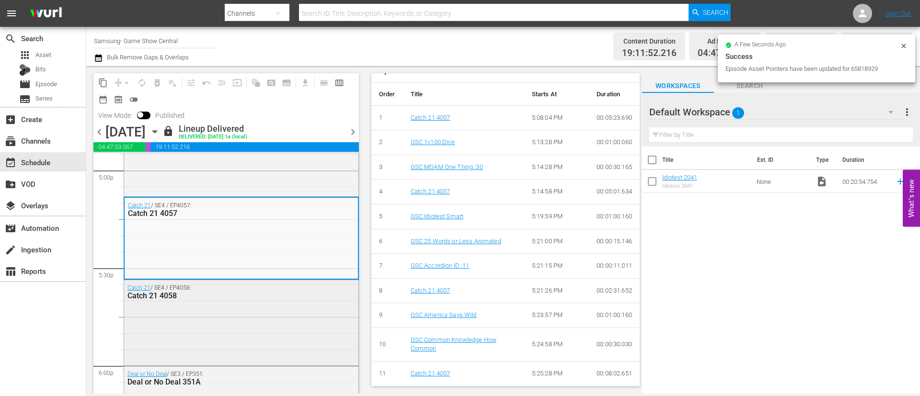
click at [177, 306] on div "Catch 21 / SE4 / EP4058: Catch 21 4058" at bounding box center [241, 321] width 234 height 83
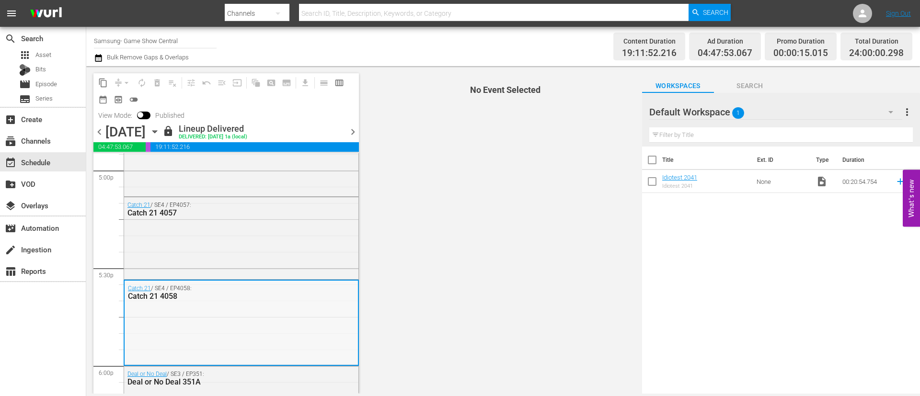
click at [215, 314] on div "Catch 21 / SE4 / EP4058: Catch 21 4058" at bounding box center [241, 322] width 233 height 83
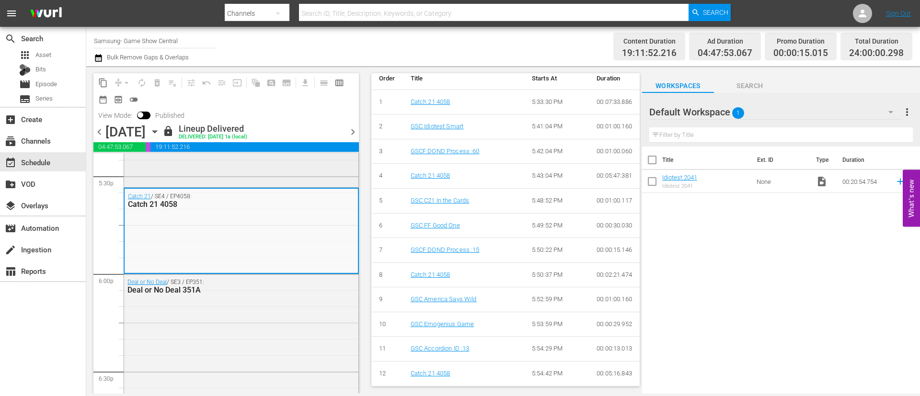
scroll to position [3451, 0]
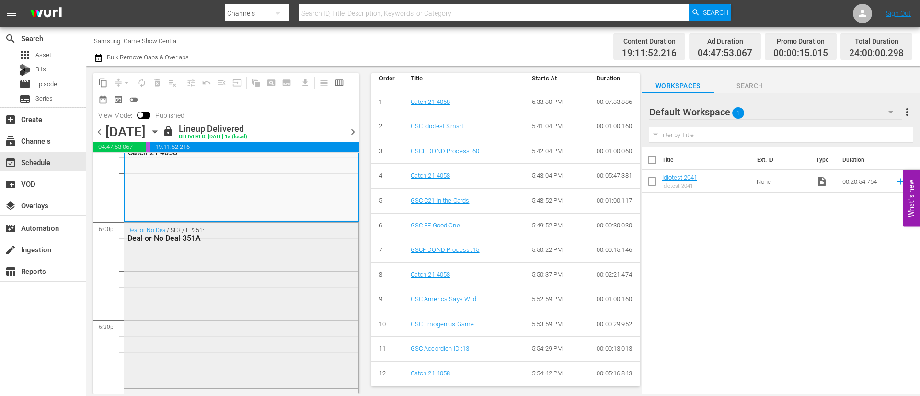
click at [201, 290] on div "Deal or No Deal / SE3 / EP351: Deal or No Deal 351A" at bounding box center [241, 304] width 234 height 163
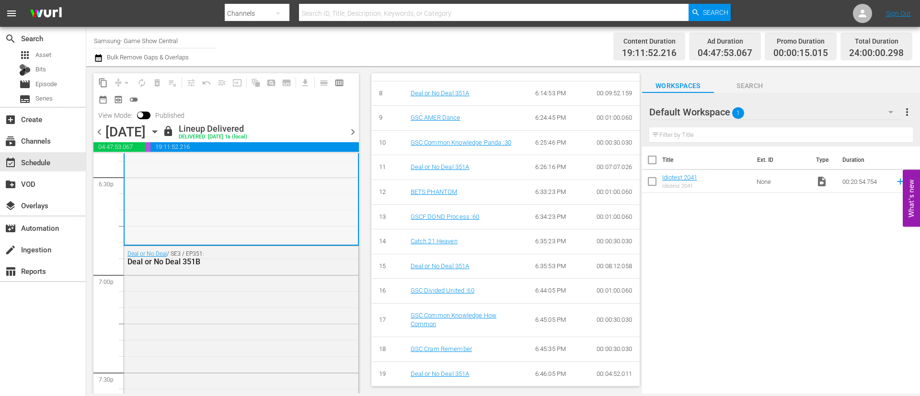
scroll to position [3594, 0]
click at [244, 317] on div "Deal or No Deal / SE3 / EP351: Deal or No Deal 351B" at bounding box center [241, 328] width 234 height 166
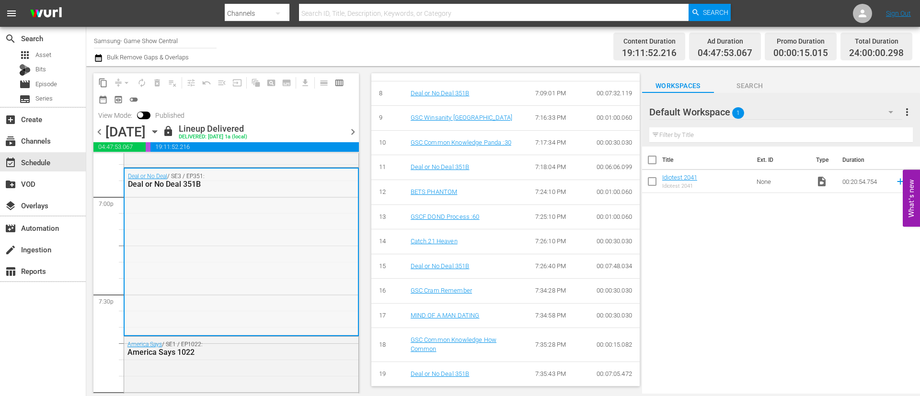
scroll to position [3810, 0]
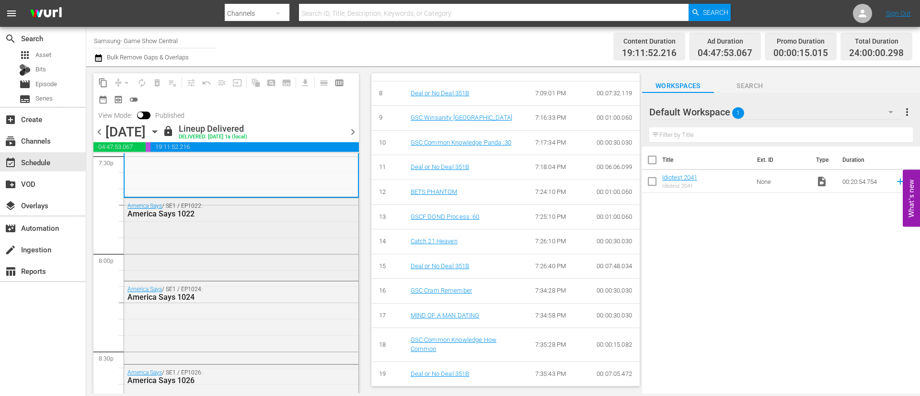
click at [225, 252] on div "America Says / SE1 / EP1022: America Says 1022" at bounding box center [241, 238] width 234 height 80
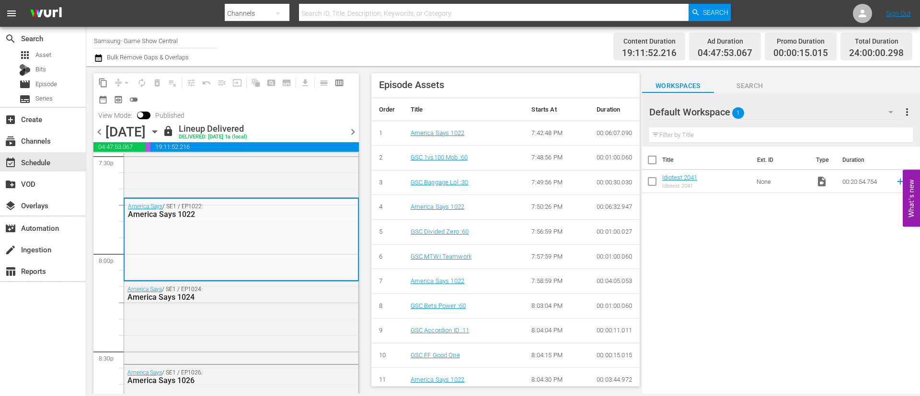
scroll to position [349, 0]
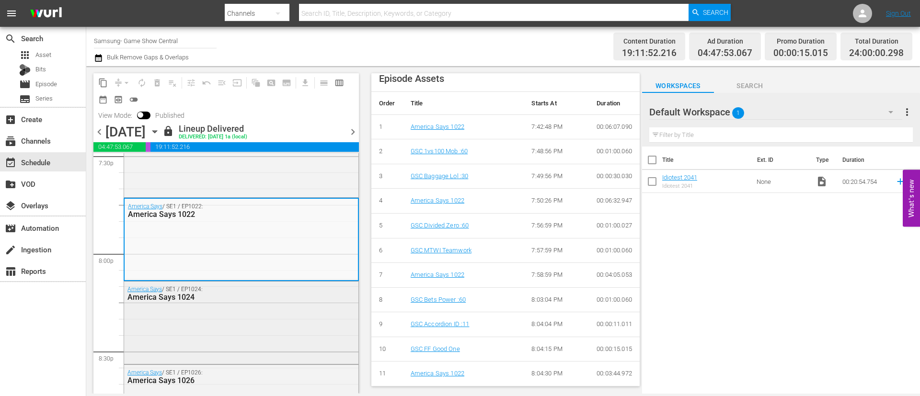
click at [207, 328] on div "America Says / SE1 / EP1024: America Says 1024" at bounding box center [241, 322] width 234 height 81
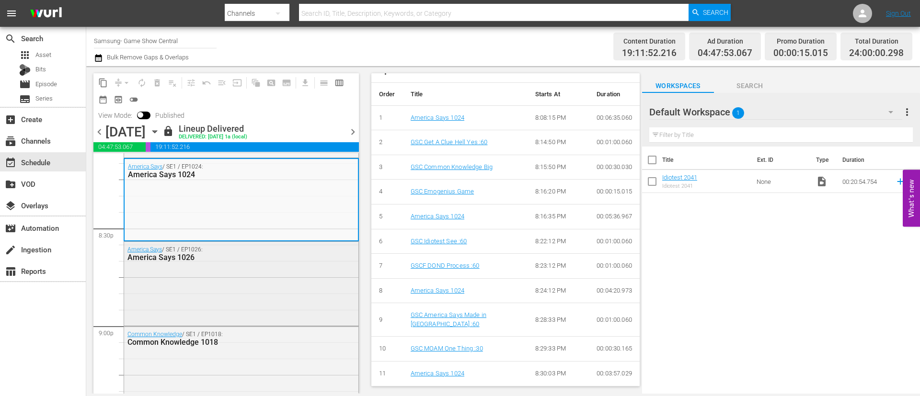
scroll to position [3954, 0]
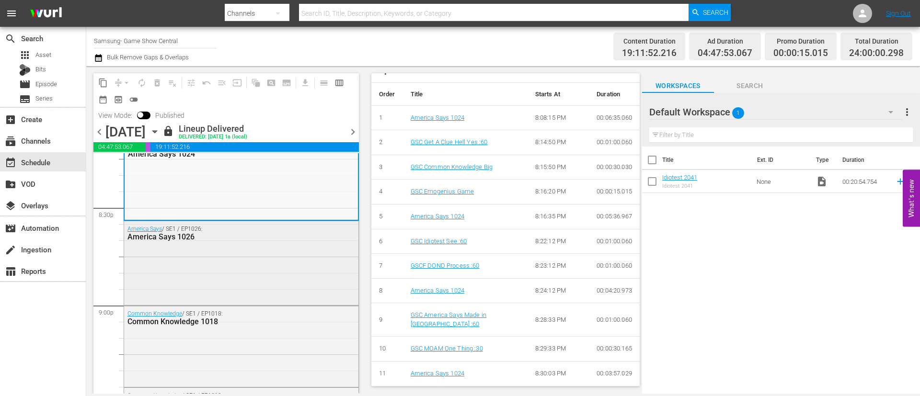
click at [245, 264] on div "America Says / SE1 / EP1026: America Says 1026" at bounding box center [241, 262] width 234 height 82
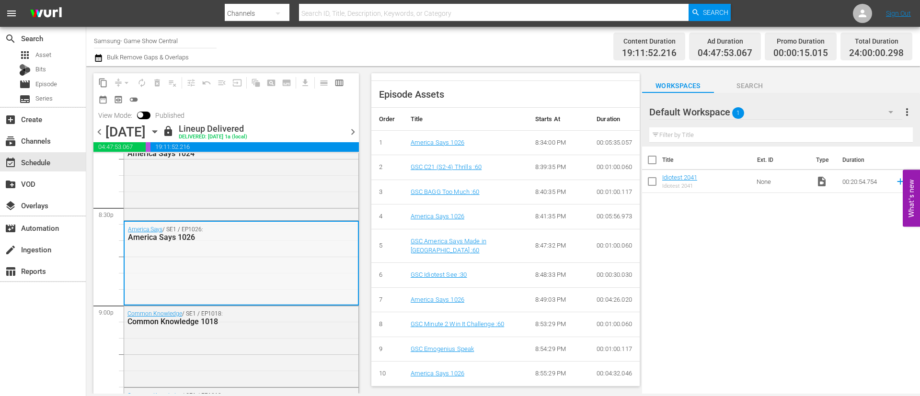
scroll to position [4026, 0]
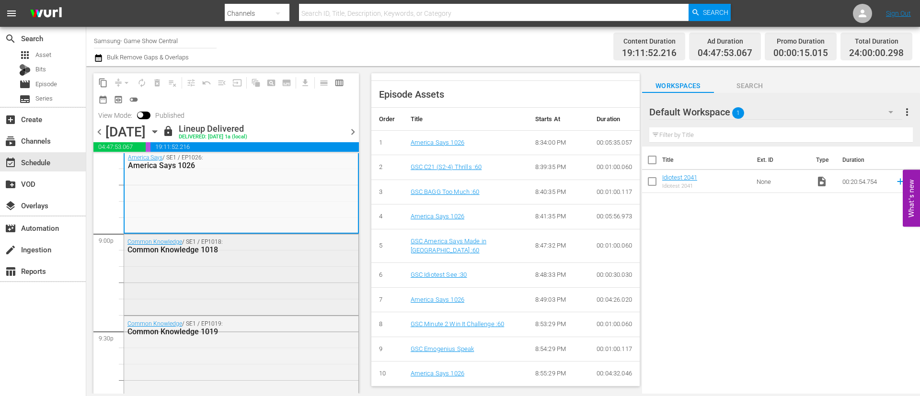
click at [224, 279] on div "Common Knowledge / SE1 / EP1018: Common Knowledge 1018" at bounding box center [241, 273] width 234 height 79
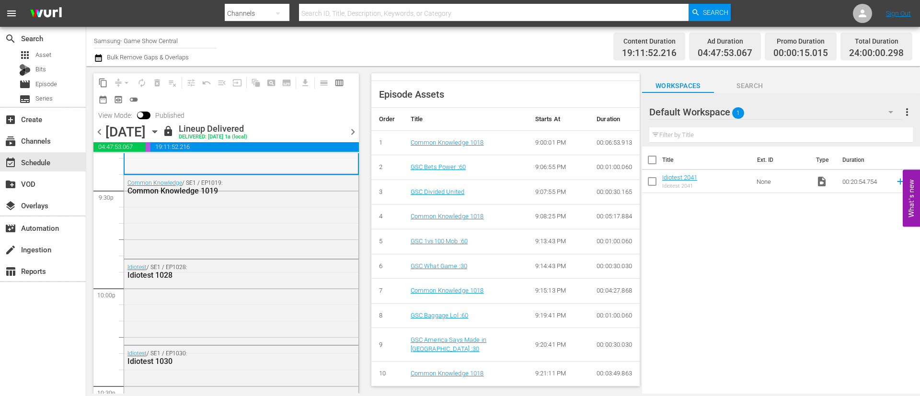
scroll to position [4169, 0]
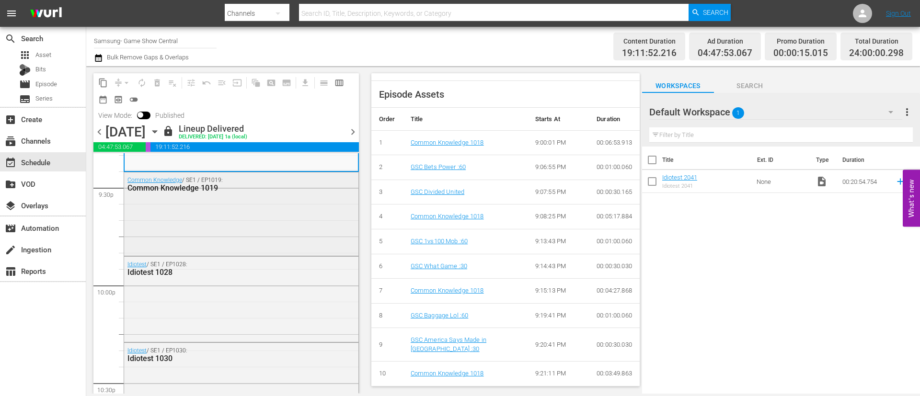
click at [217, 228] on div "Common Knowledge / SE1 / EP1019: Common Knowledge 1019" at bounding box center [241, 214] width 234 height 82
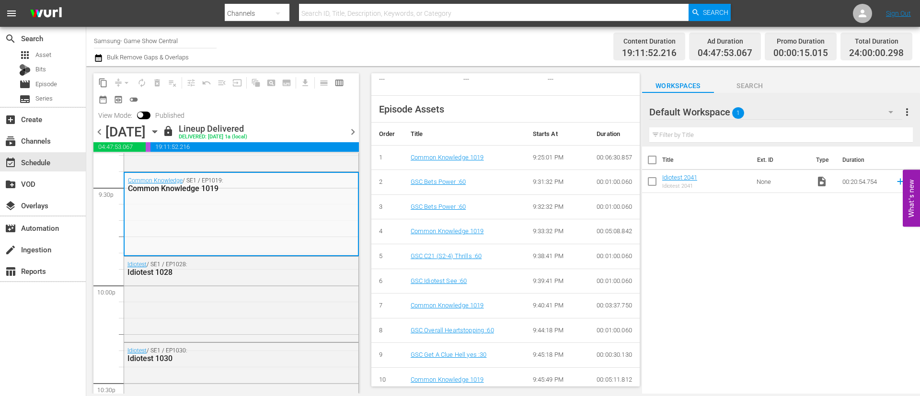
scroll to position [334, 0]
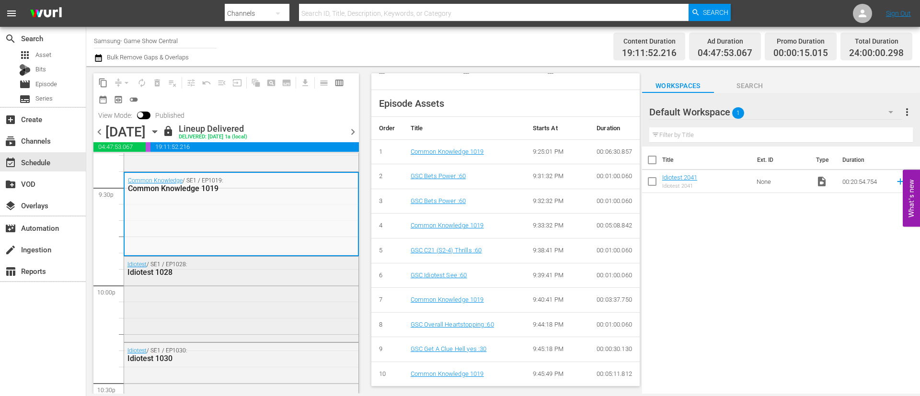
click at [191, 289] on div "Idiotest / SE1 / EP1028: Idiotest 1028" at bounding box center [241, 298] width 234 height 83
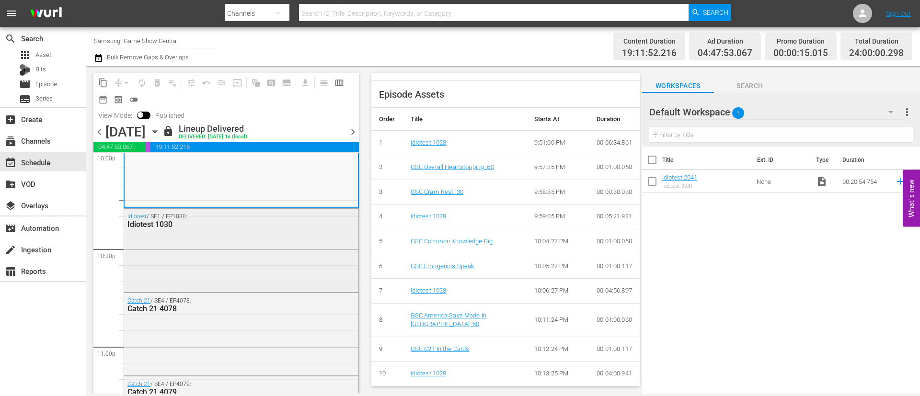
scroll to position [4313, 0]
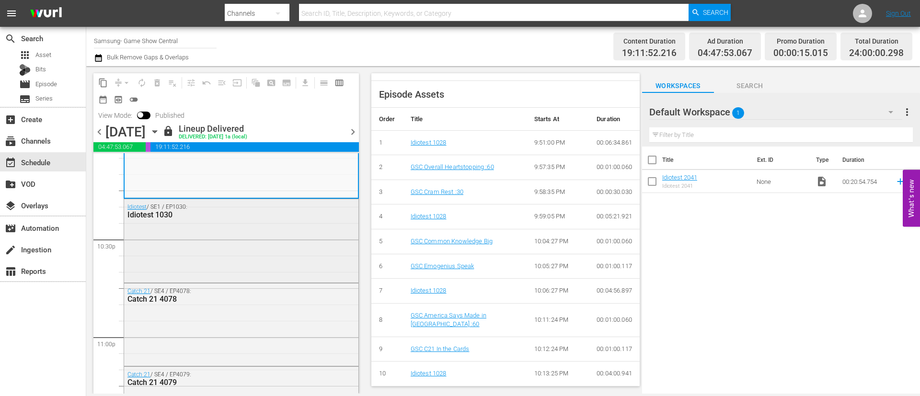
click at [248, 253] on div "Idiotest / SE1 / EP1030: Idiotest 1030" at bounding box center [241, 239] width 234 height 81
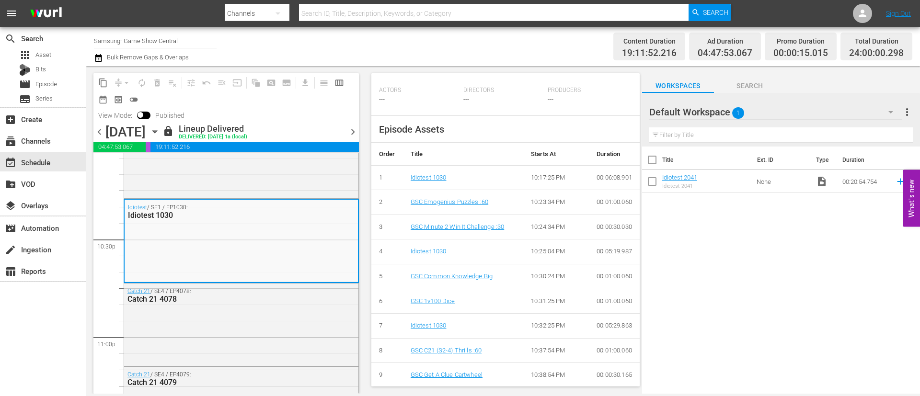
scroll to position [324, 0]
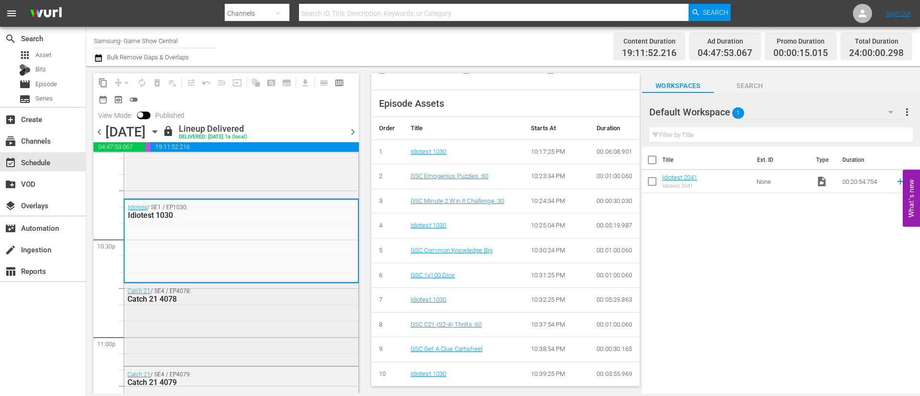
click at [251, 320] on div "Catch 21 / SE4 / EP4078: Catch 21 4078" at bounding box center [241, 324] width 234 height 80
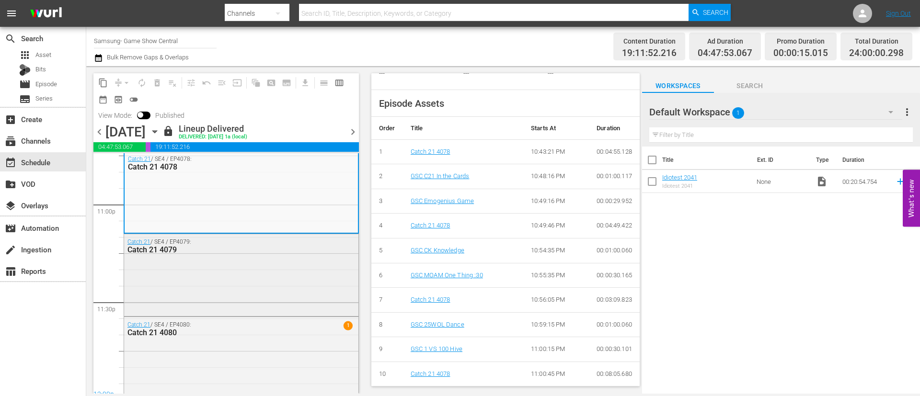
scroll to position [4452, 0]
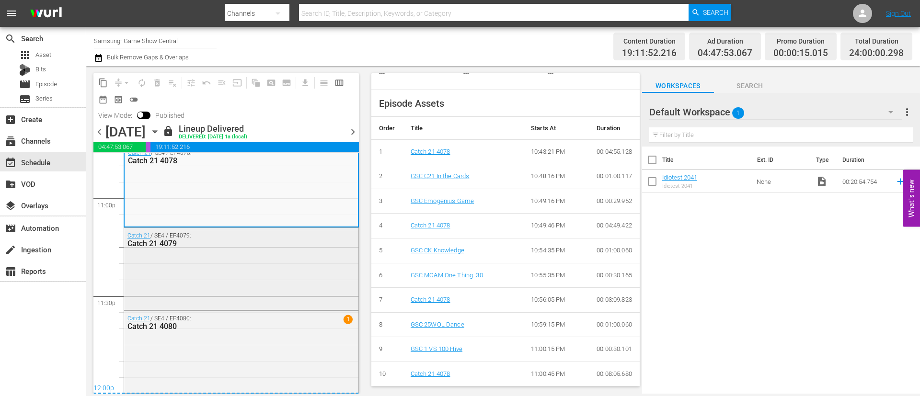
click at [219, 261] on div "Catch 21 / SE4 / EP4079: Catch 21 4079" at bounding box center [241, 268] width 234 height 80
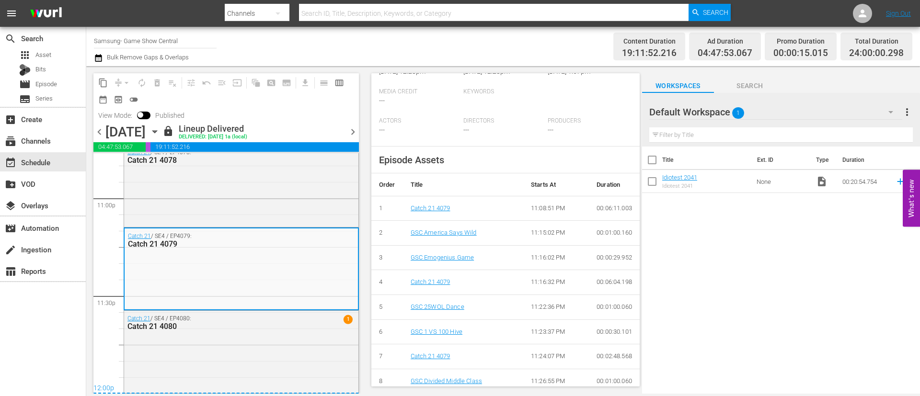
scroll to position [324, 0]
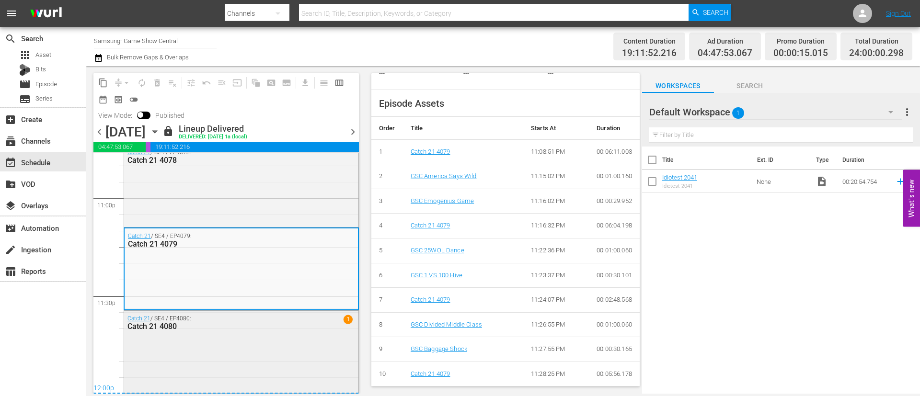
click at [172, 335] on div "Catch 21 / SE4 / EP4080: Catch 21 4080 1" at bounding box center [241, 351] width 234 height 81
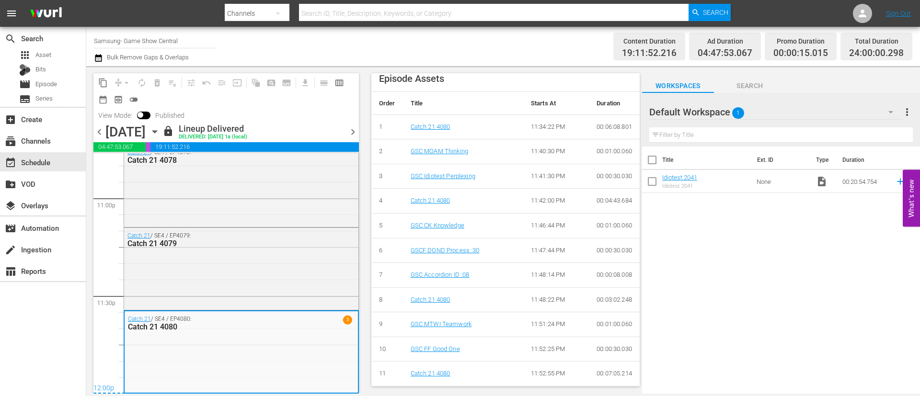
scroll to position [374, 0]
